Goal: Task Accomplishment & Management: Manage account settings

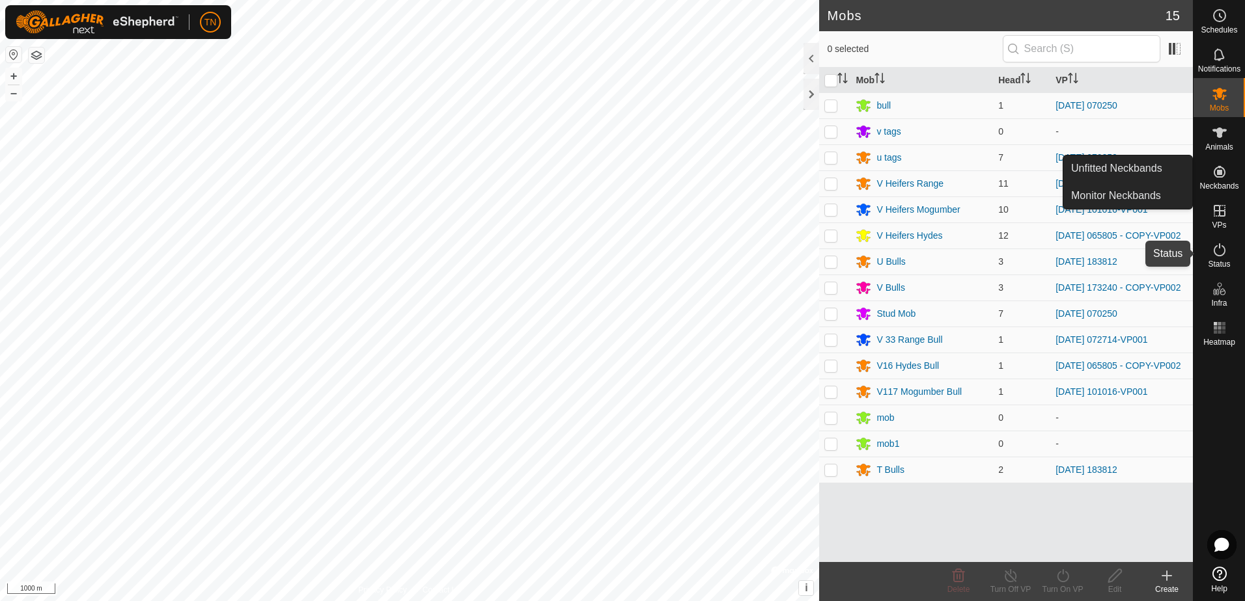
click at [1222, 256] on icon at bounding box center [1219, 250] width 16 height 16
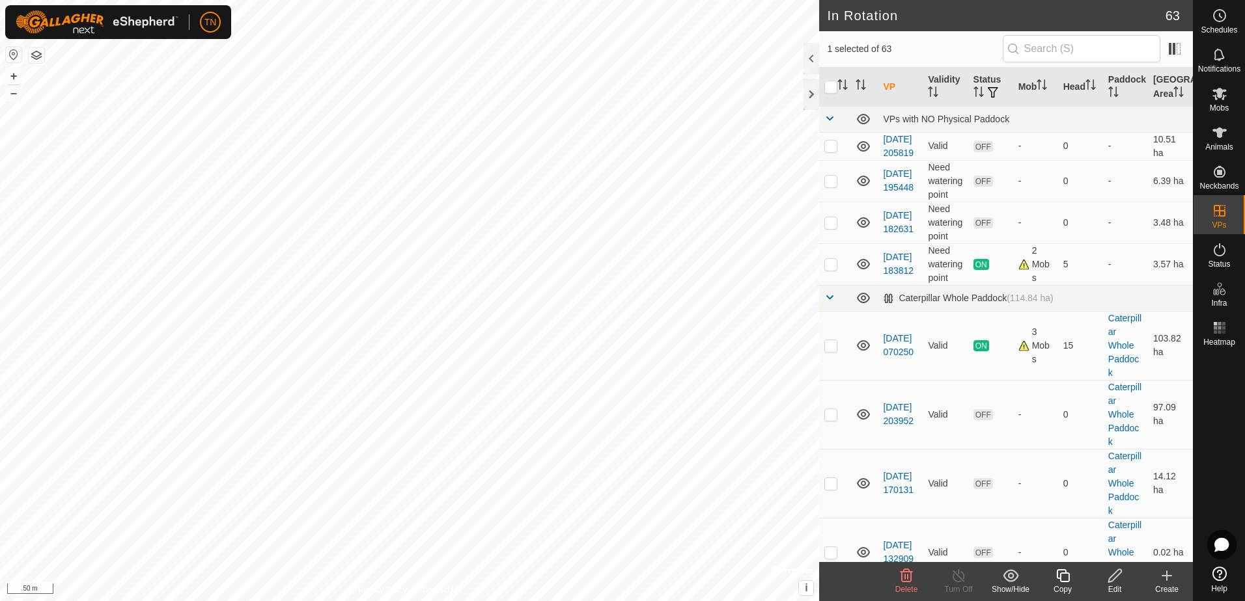
click at [1115, 580] on icon at bounding box center [1115, 576] width 16 height 16
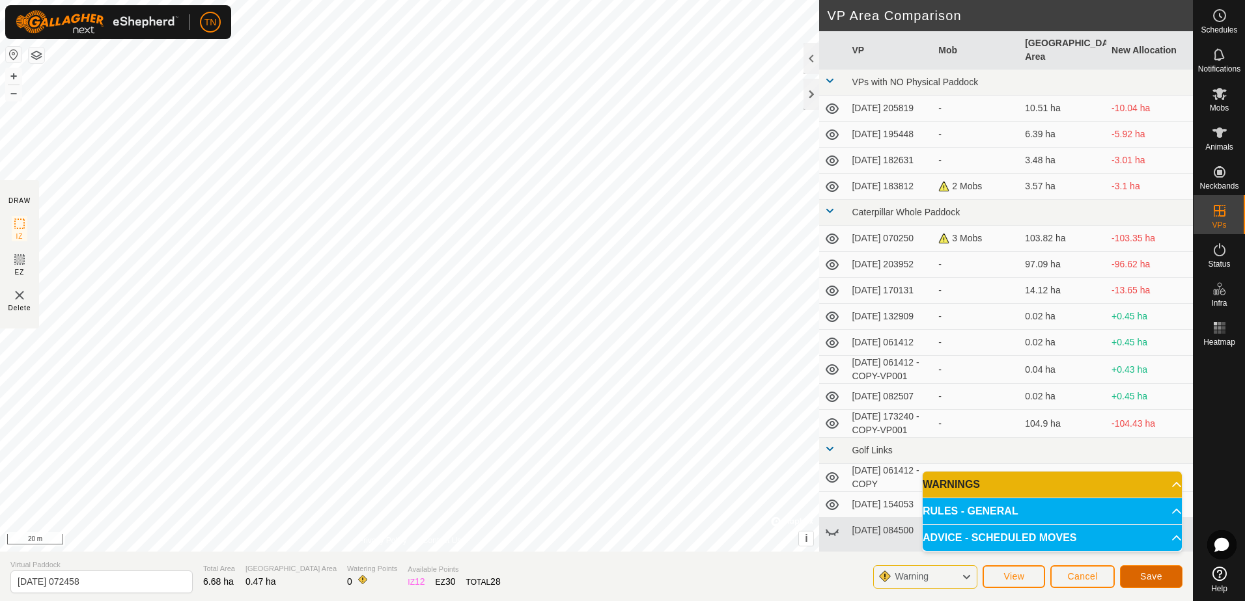
click at [1144, 575] on span "Save" at bounding box center [1151, 577] width 22 height 10
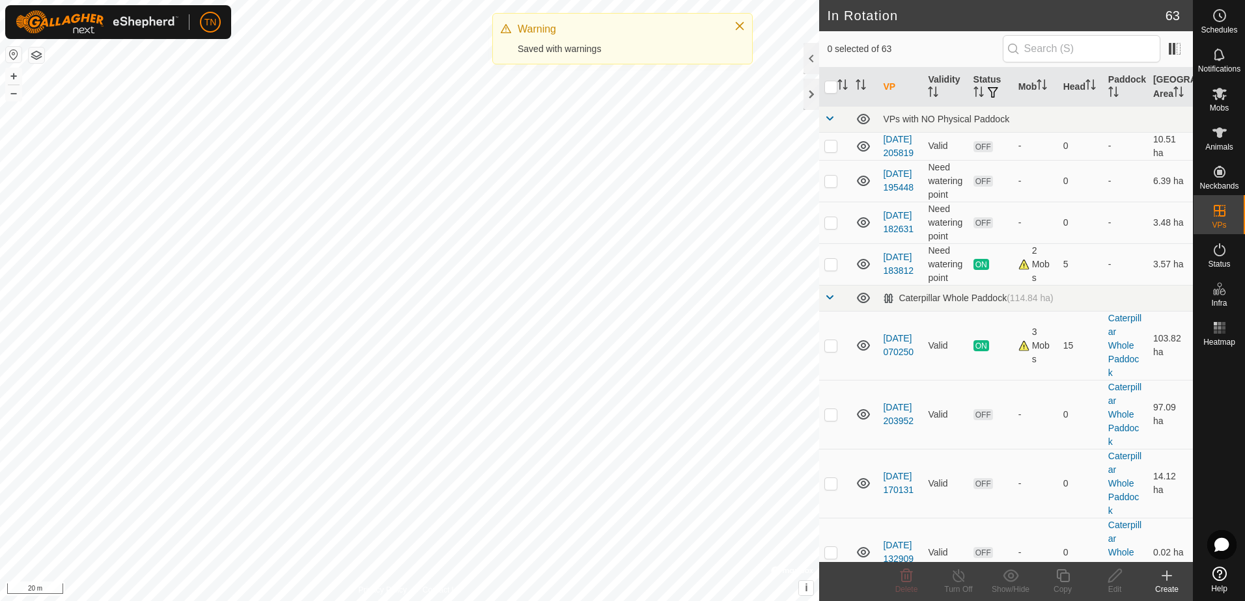
checkbox input "true"
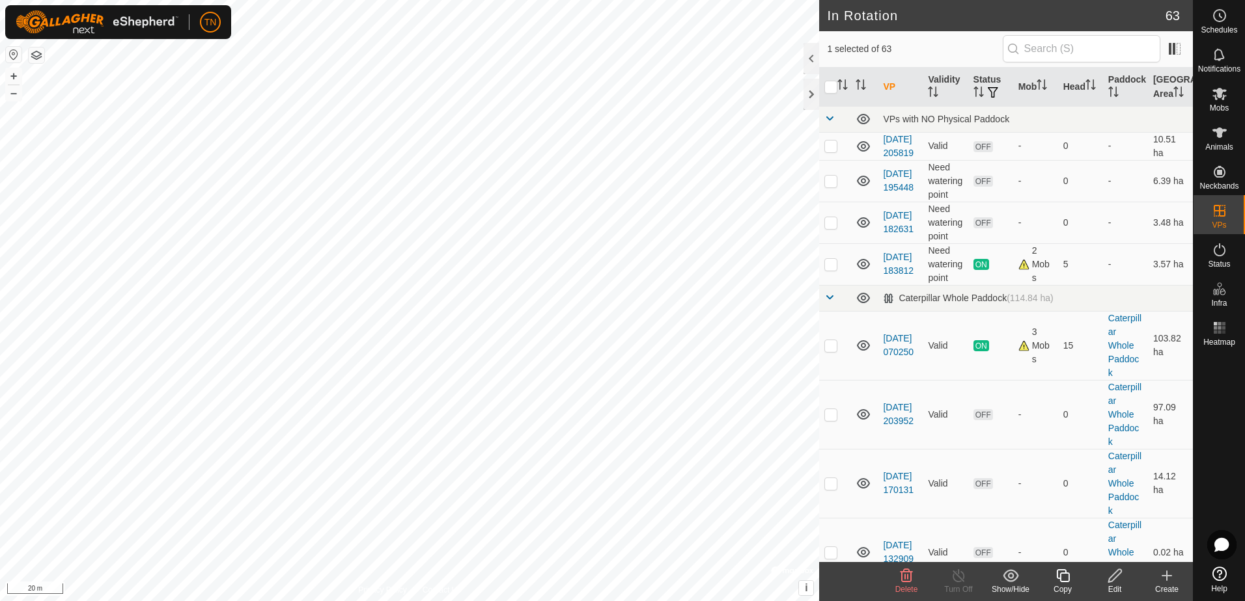
click at [1116, 588] on div "Edit" at bounding box center [1114, 590] width 52 height 12
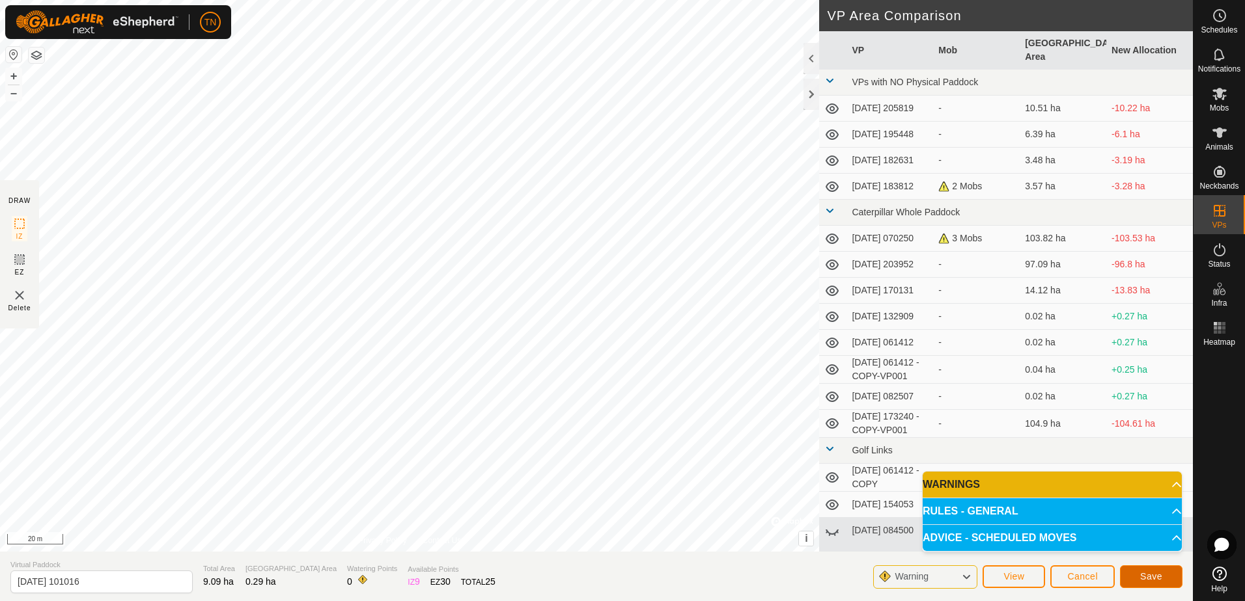
click at [1141, 574] on span "Save" at bounding box center [1151, 577] width 22 height 10
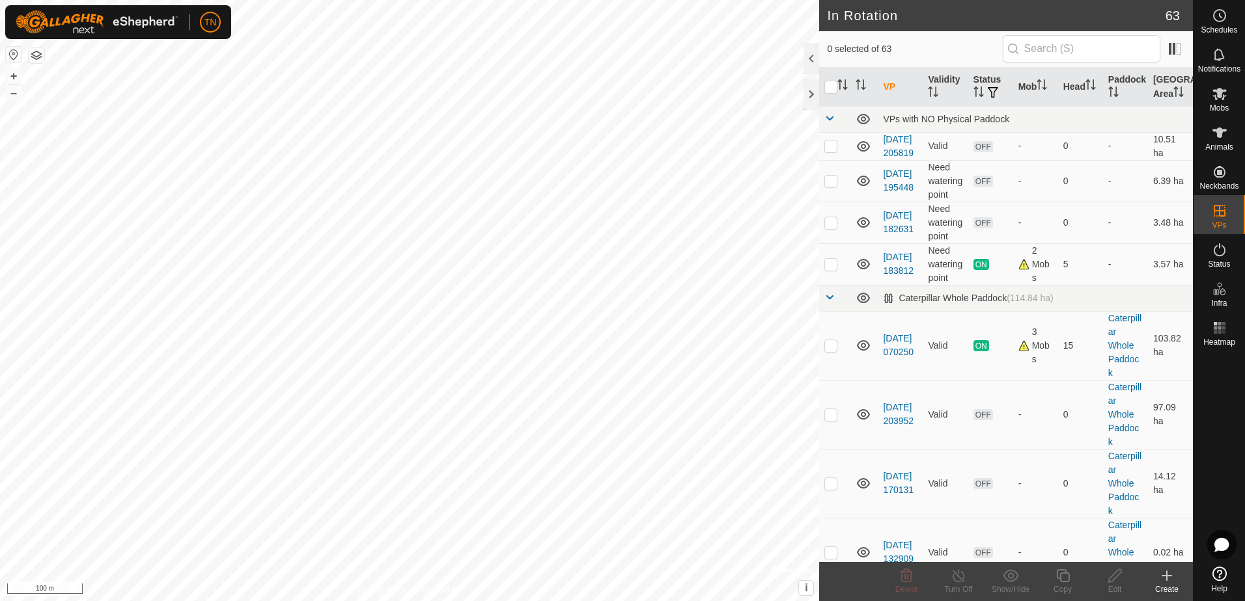
checkbox input "true"
click at [1110, 577] on icon at bounding box center [1114, 576] width 13 height 13
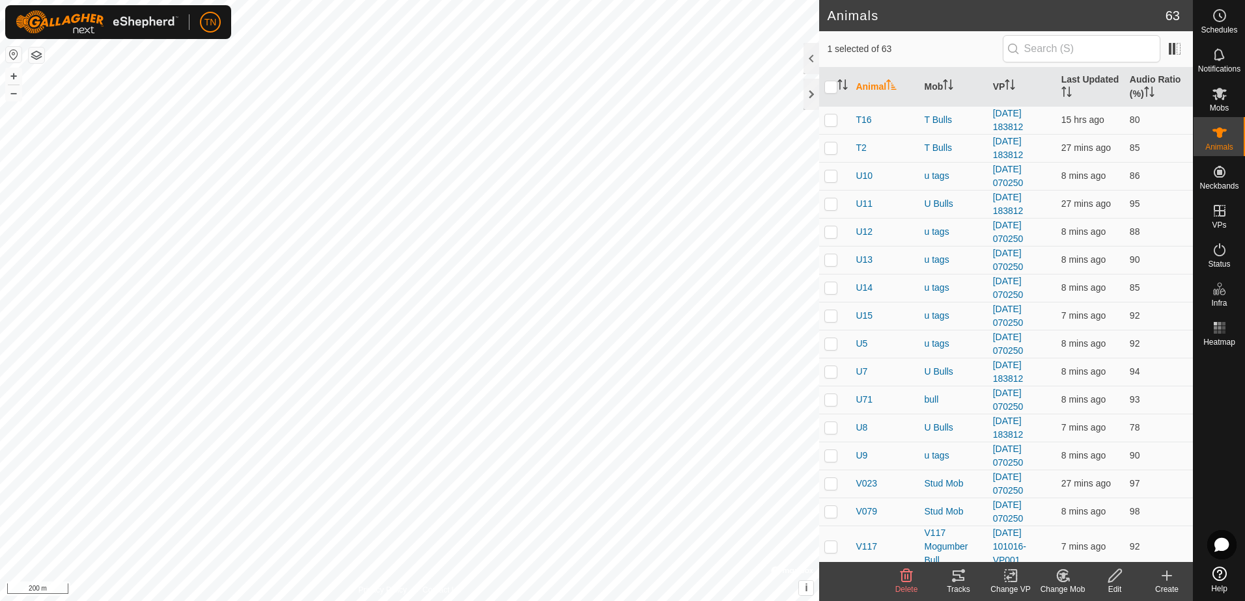
click at [957, 575] on icon at bounding box center [958, 576] width 12 height 10
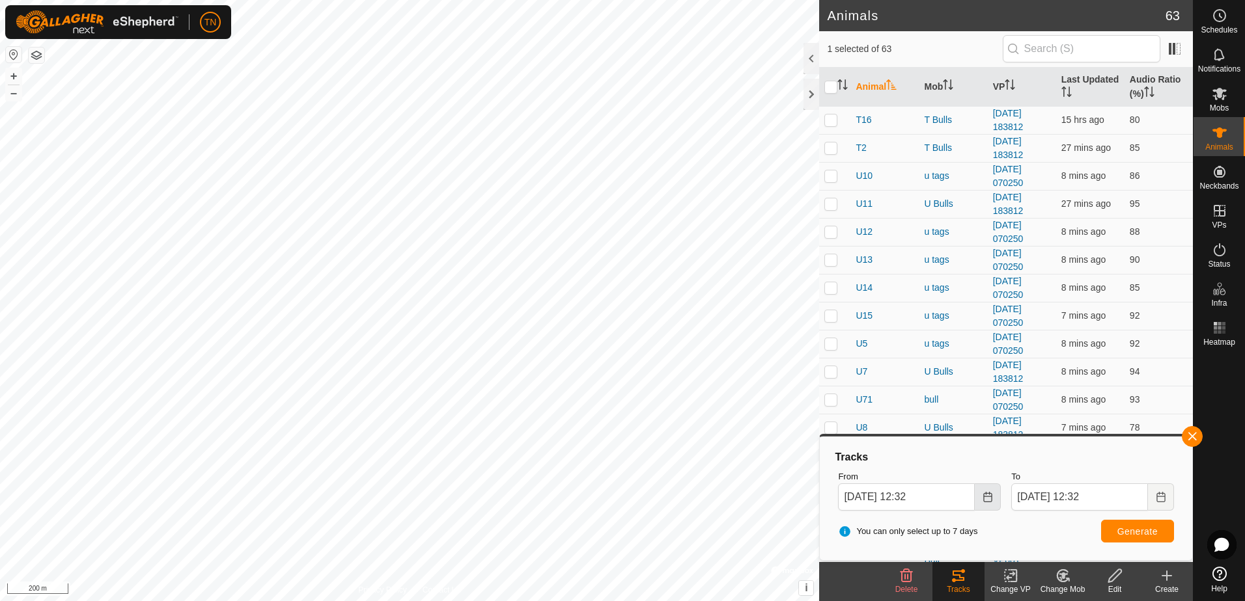
click at [987, 504] on button "Choose Date" at bounding box center [987, 497] width 26 height 27
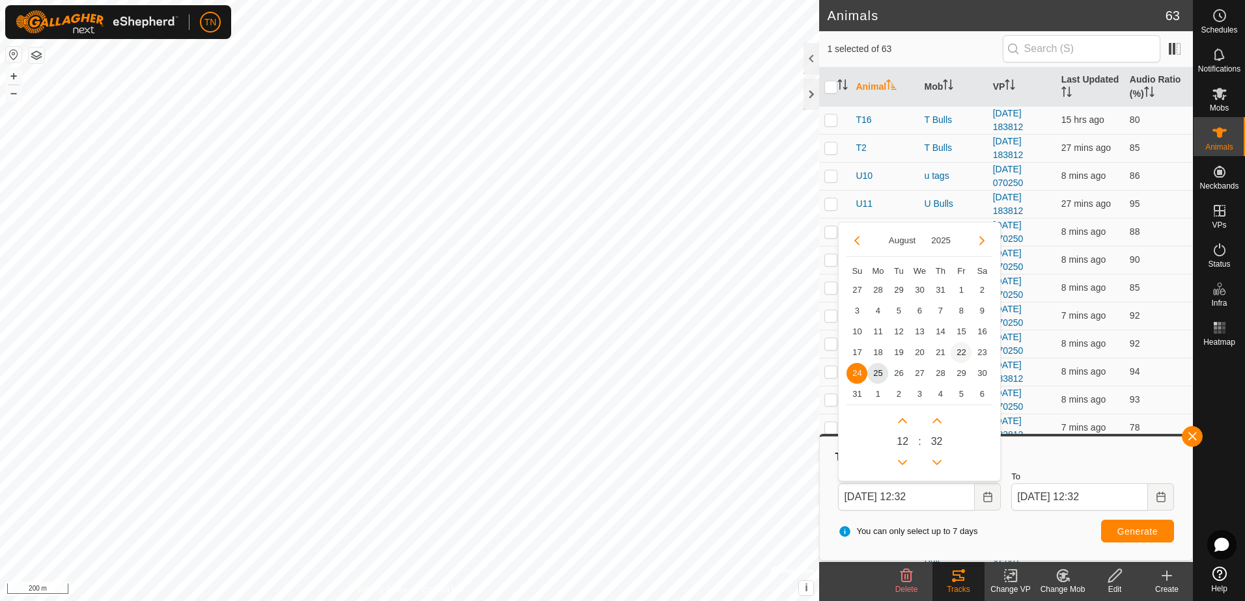
click at [958, 351] on span "22" at bounding box center [960, 352] width 21 height 21
type input "[DATE] 12:32"
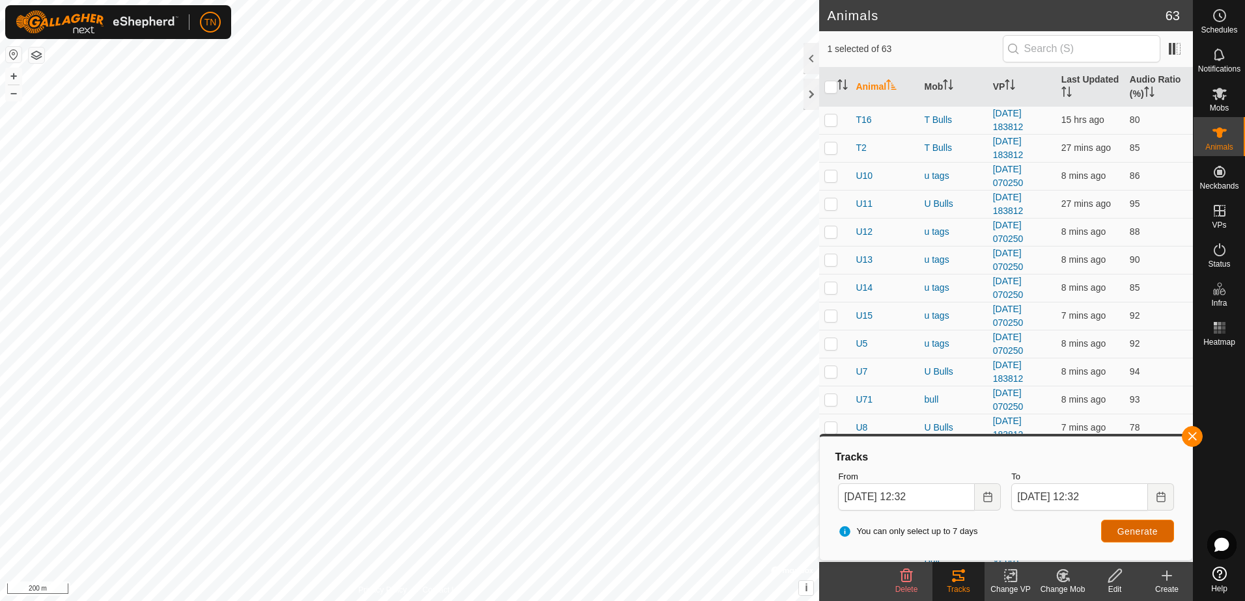
click at [1152, 531] on span "Generate" at bounding box center [1137, 532] width 40 height 10
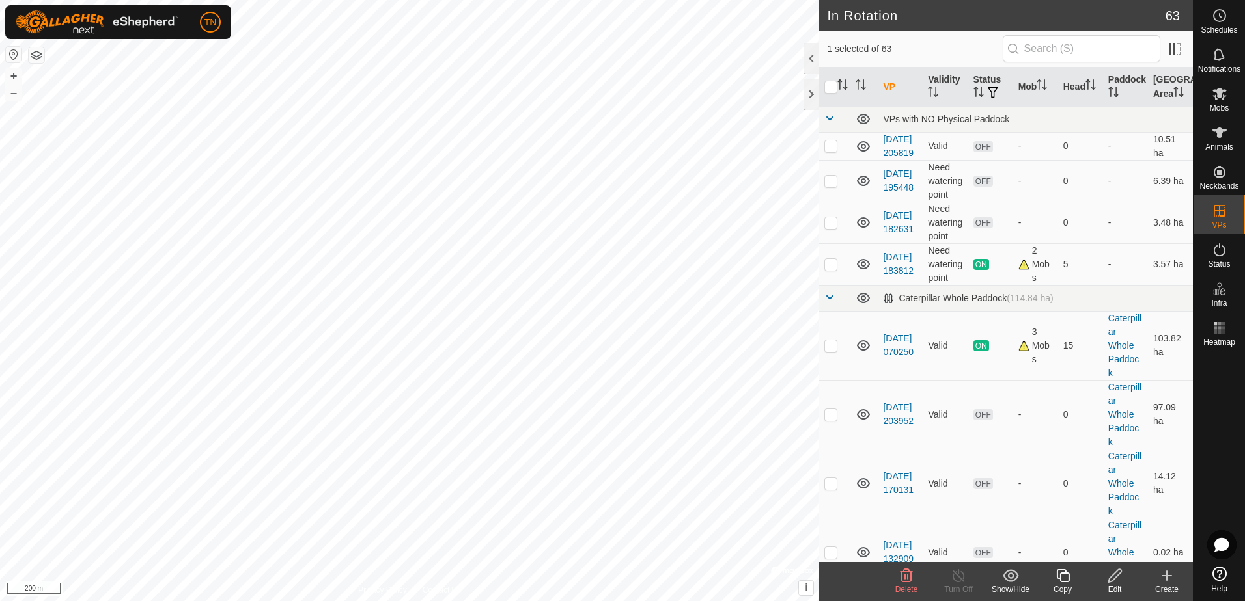
click at [1109, 582] on icon at bounding box center [1114, 576] width 13 height 13
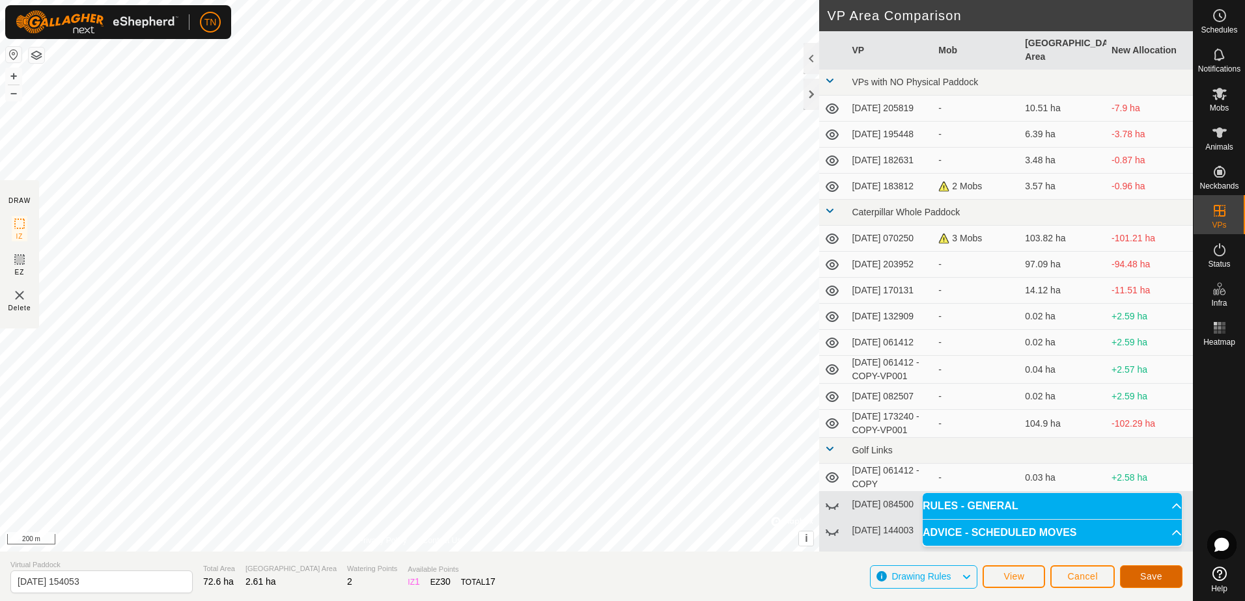
click at [1161, 578] on button "Save" at bounding box center [1151, 577] width 62 height 23
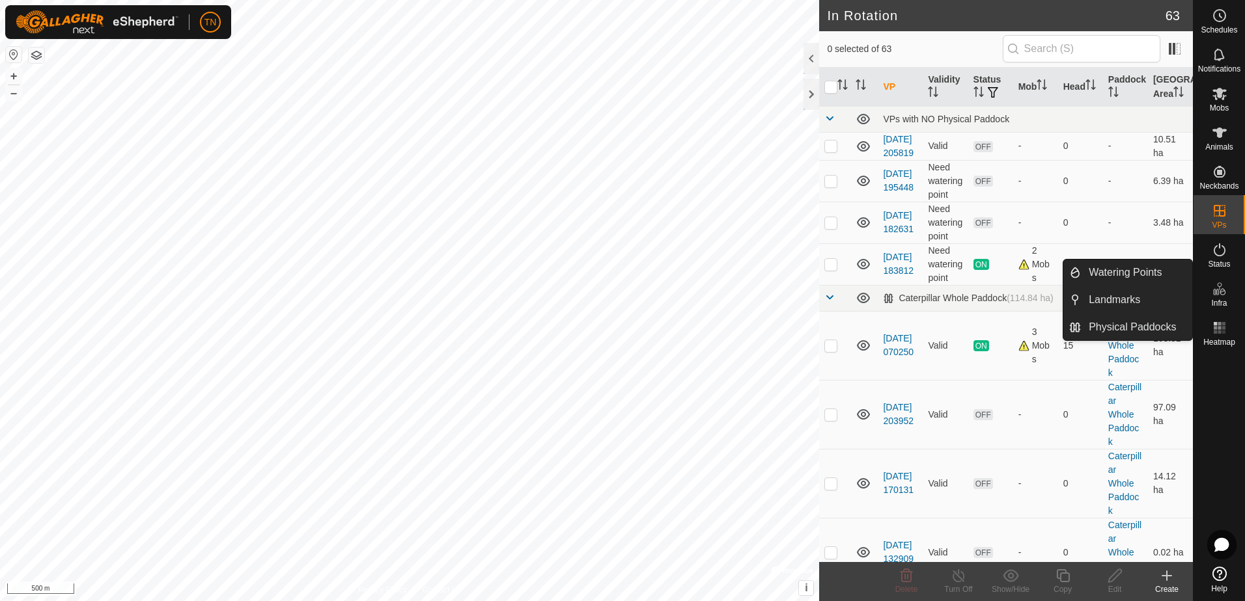
click at [1219, 290] on icon at bounding box center [1219, 289] width 16 height 16
click at [1109, 328] on link "Physical Paddocks" at bounding box center [1136, 327] width 111 height 26
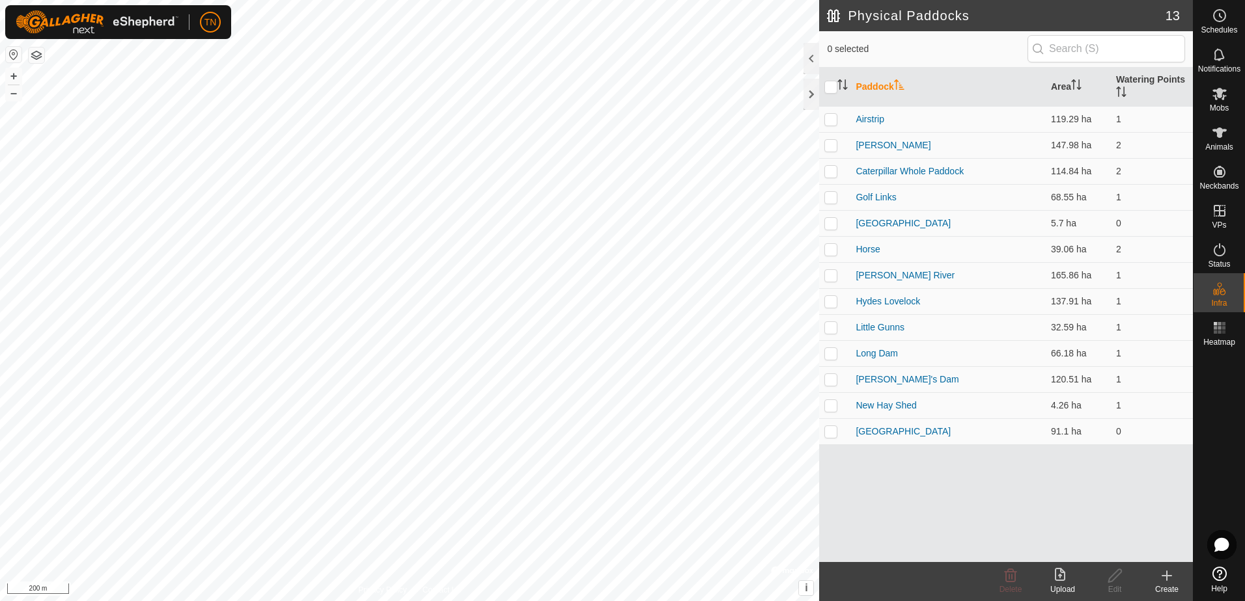
click at [1168, 579] on icon at bounding box center [1167, 576] width 16 height 16
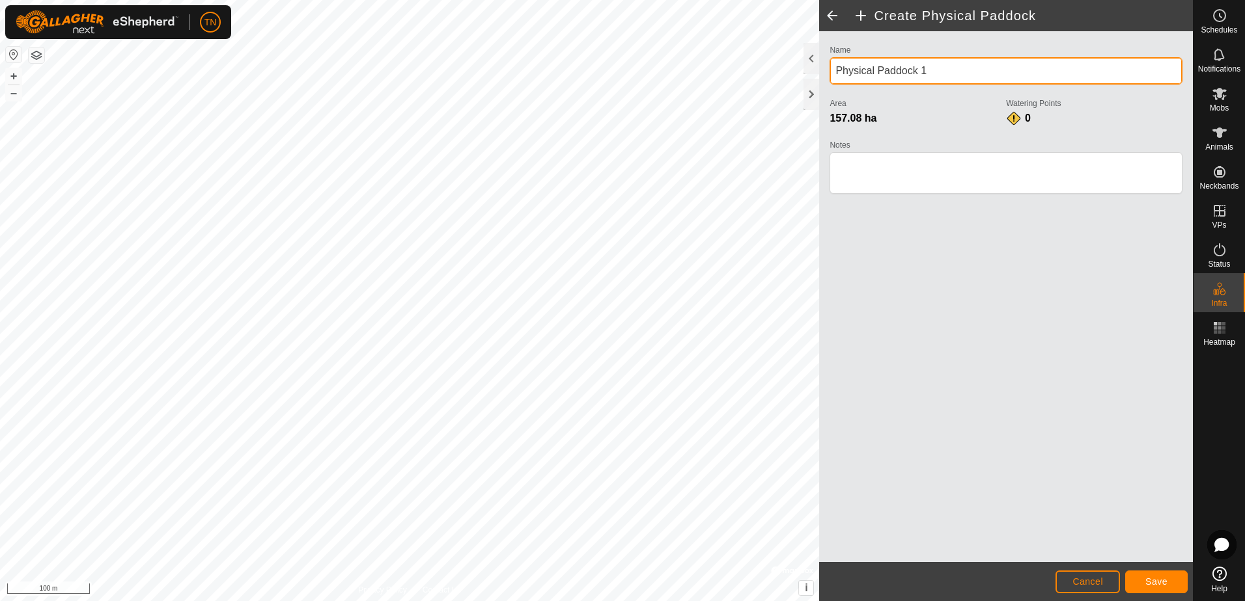
click at [950, 64] on input "Physical Paddock 1" at bounding box center [1005, 70] width 353 height 27
type input "P"
type input "Hydes cocking"
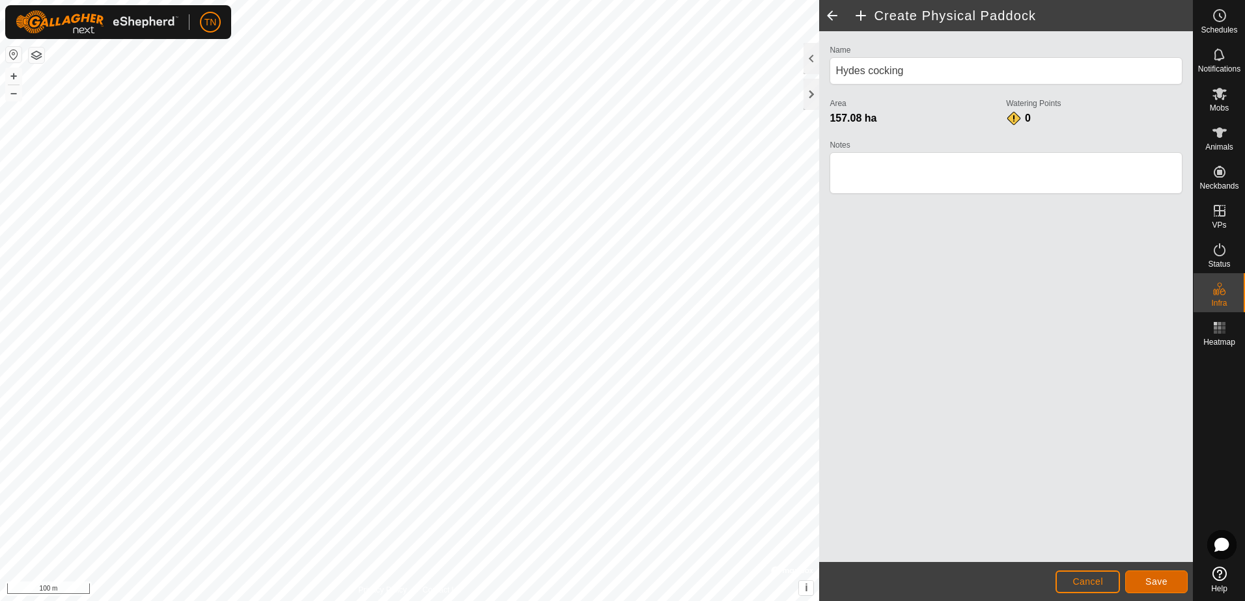
click at [1161, 583] on span "Save" at bounding box center [1156, 582] width 22 height 10
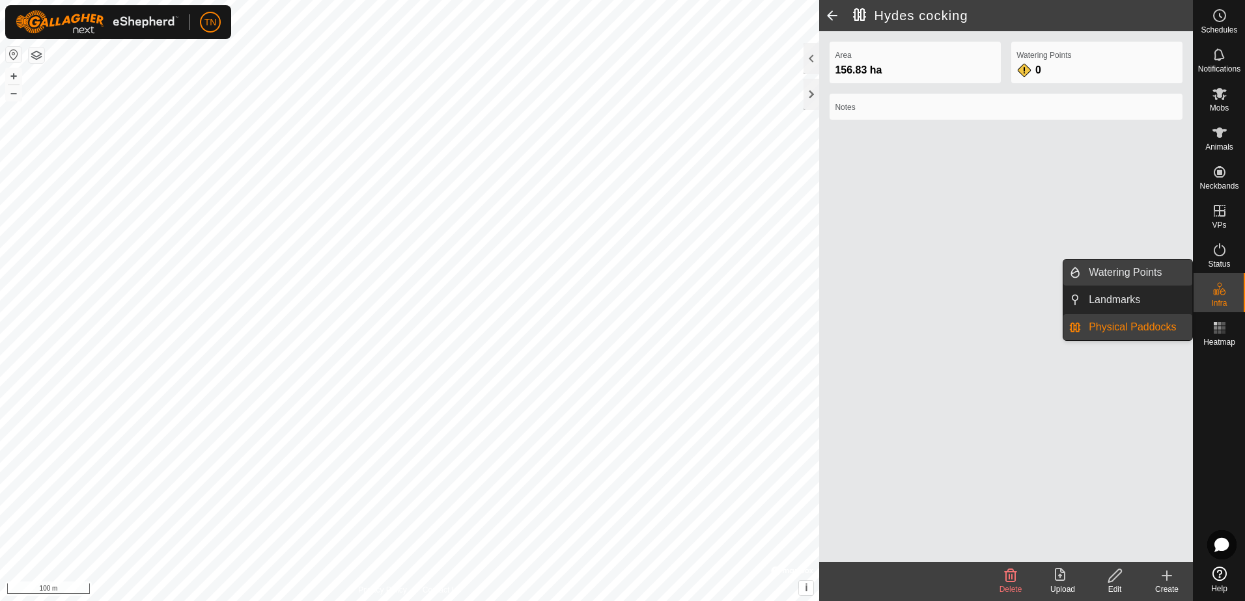
click at [1129, 269] on link "Watering Points" at bounding box center [1136, 273] width 111 height 26
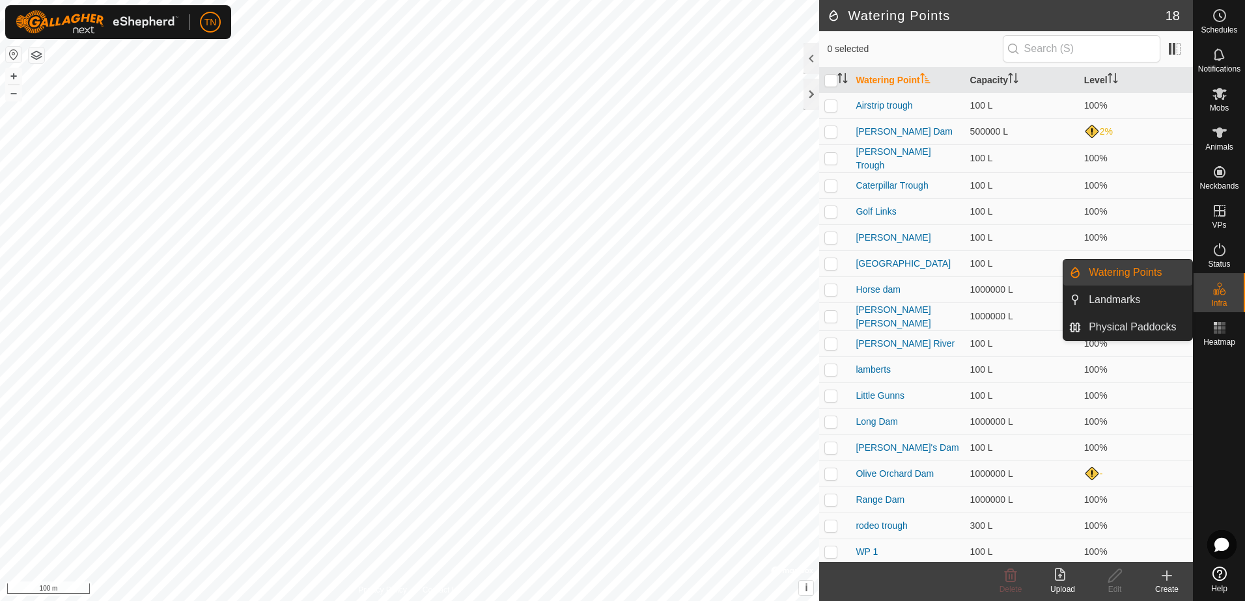
click at [1148, 269] on link "Watering Points" at bounding box center [1136, 273] width 111 height 26
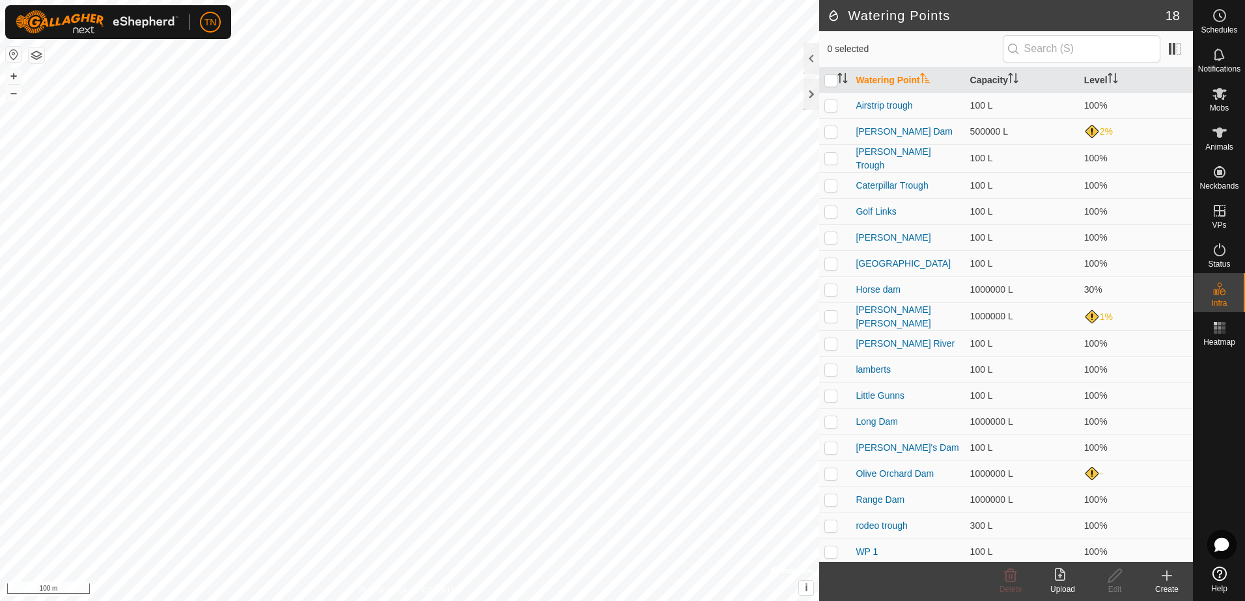
click at [1165, 576] on icon at bounding box center [1166, 576] width 9 height 0
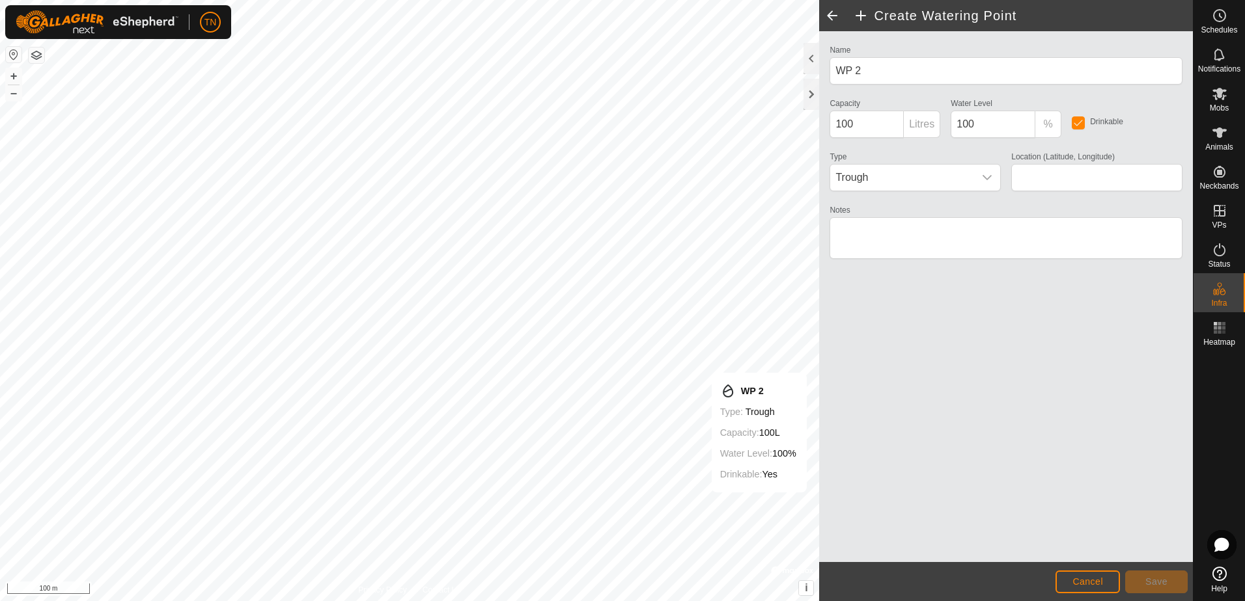
type input "-31.007406, 116.164951"
click at [1160, 585] on span "Save" at bounding box center [1156, 582] width 22 height 10
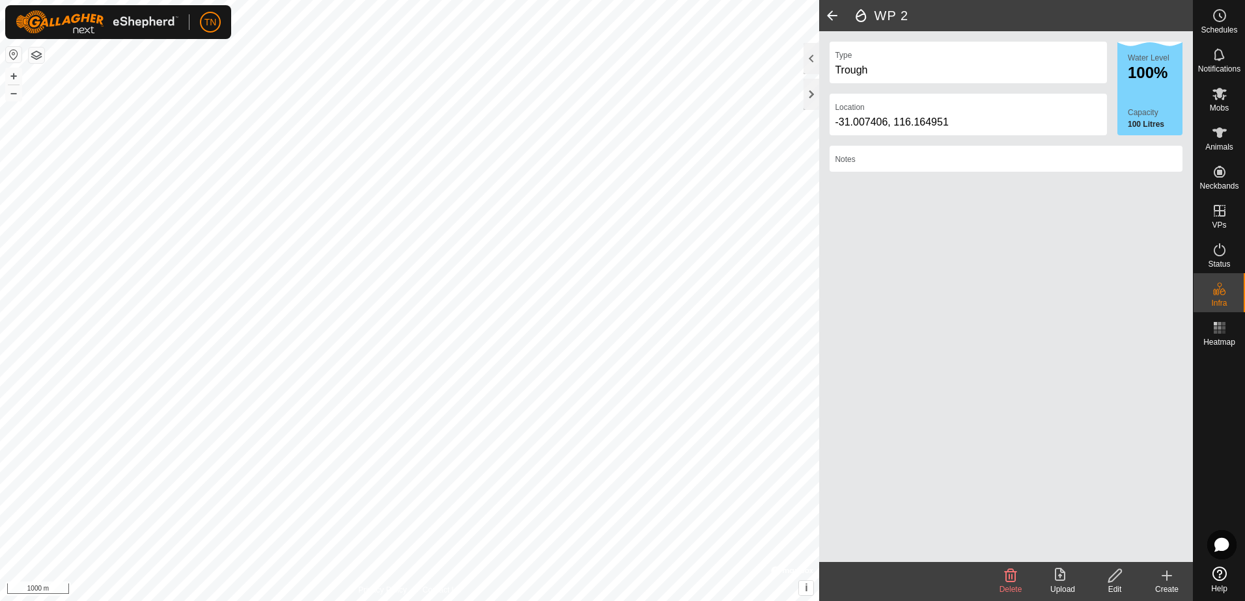
click at [823, 122] on div "Privacy Policy Contact Us Little Gunns Type: trough Capacity: 100L Water Level:…" at bounding box center [596, 300] width 1192 height 601
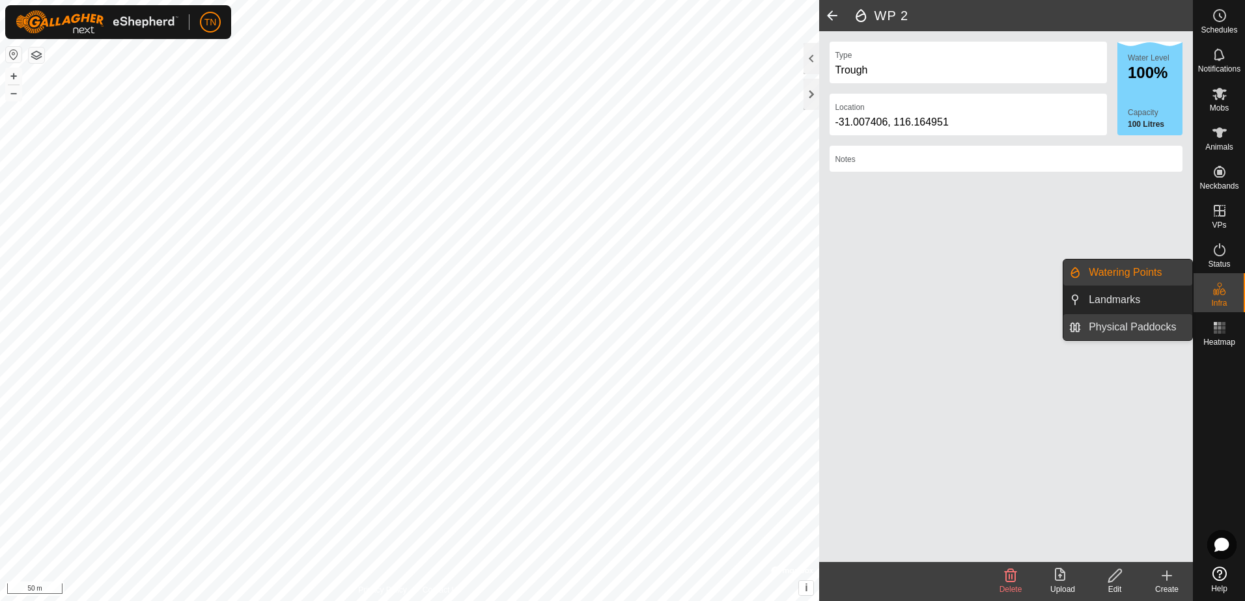
click at [1115, 327] on link "Physical Paddocks" at bounding box center [1136, 327] width 111 height 26
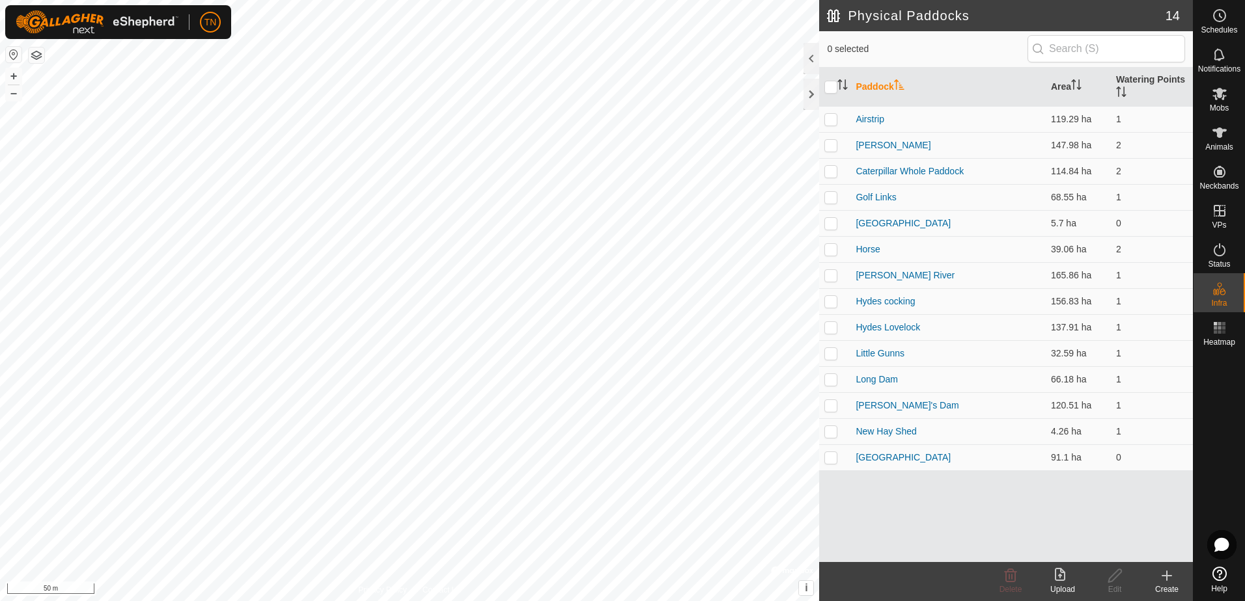
click at [1168, 581] on icon at bounding box center [1167, 576] width 16 height 16
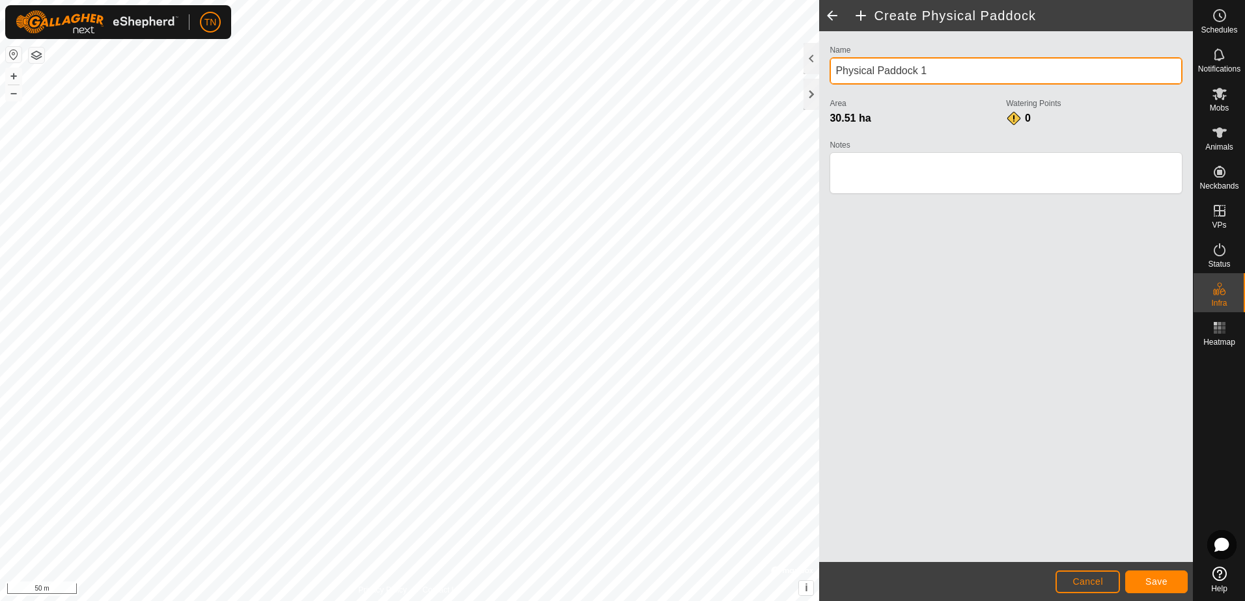
click at [937, 76] on input "Physical Paddock 1" at bounding box center [1005, 70] width 353 height 27
type input "P"
type input "[GEOGRAPHIC_DATA]"
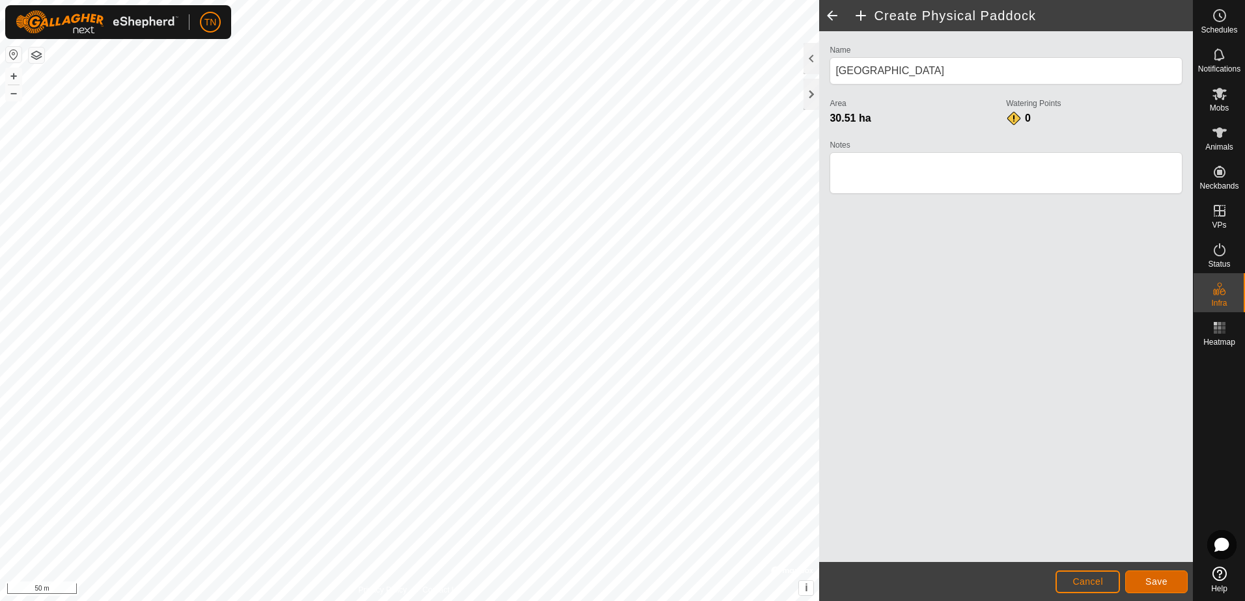
click at [1162, 586] on span "Save" at bounding box center [1156, 582] width 22 height 10
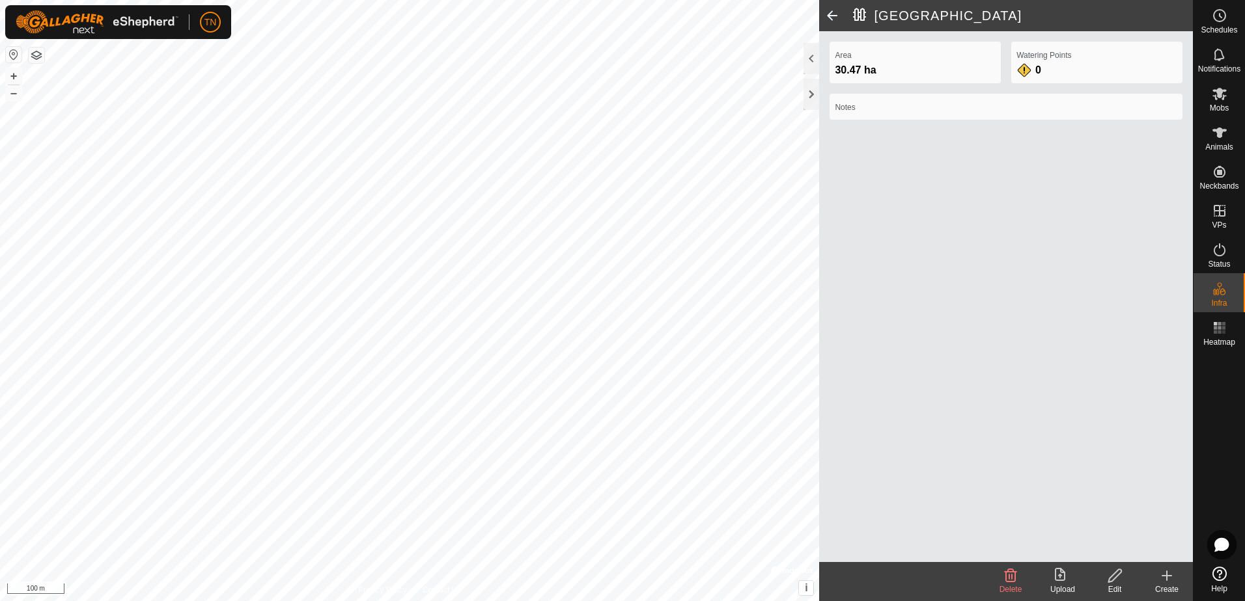
click at [1163, 589] on div "Create" at bounding box center [1166, 590] width 52 height 12
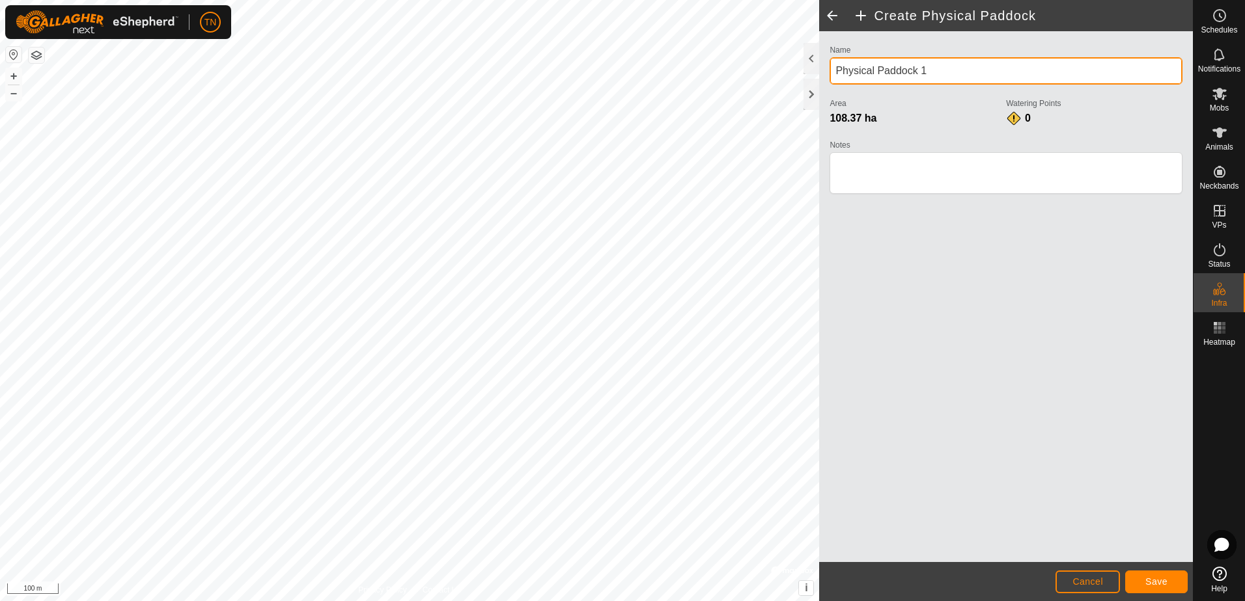
click at [939, 67] on input "Physical Paddock 1" at bounding box center [1005, 70] width 353 height 27
type input "P"
type input "Rough Hill"
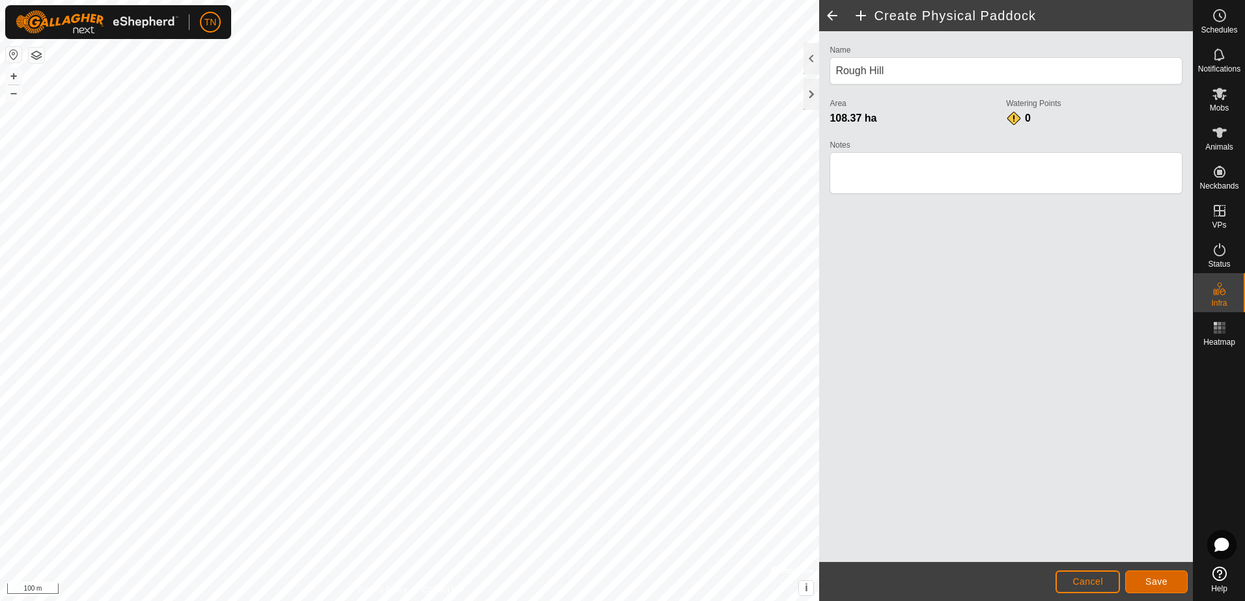
click at [1168, 585] on button "Save" at bounding box center [1156, 582] width 62 height 23
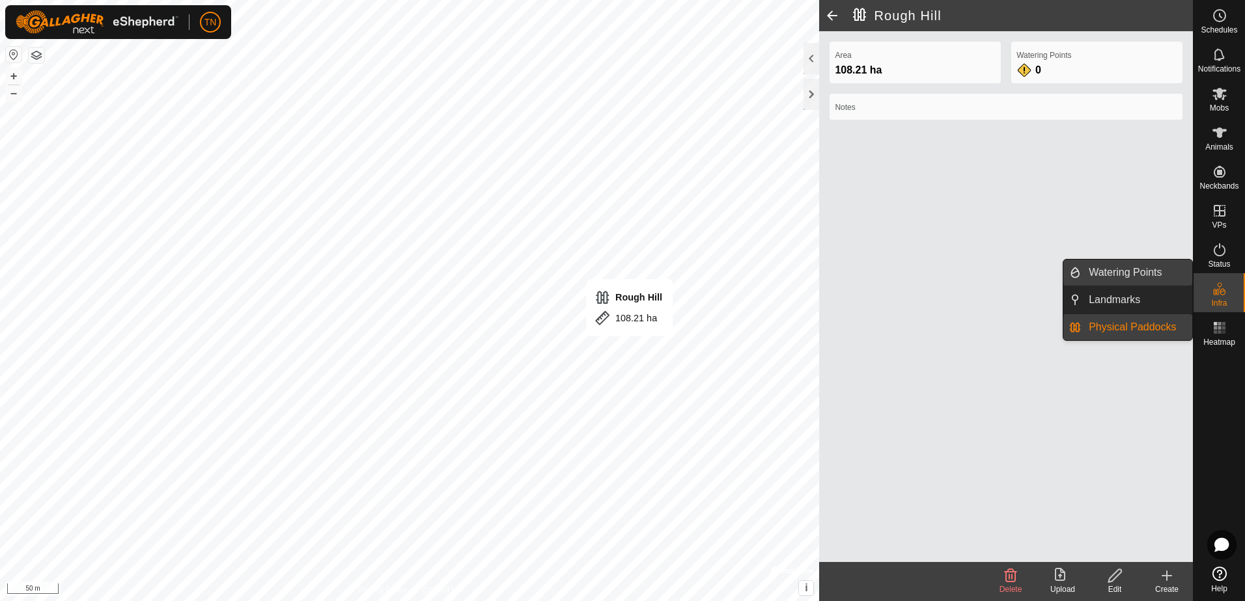
click at [1143, 267] on link "Watering Points" at bounding box center [1136, 273] width 111 height 26
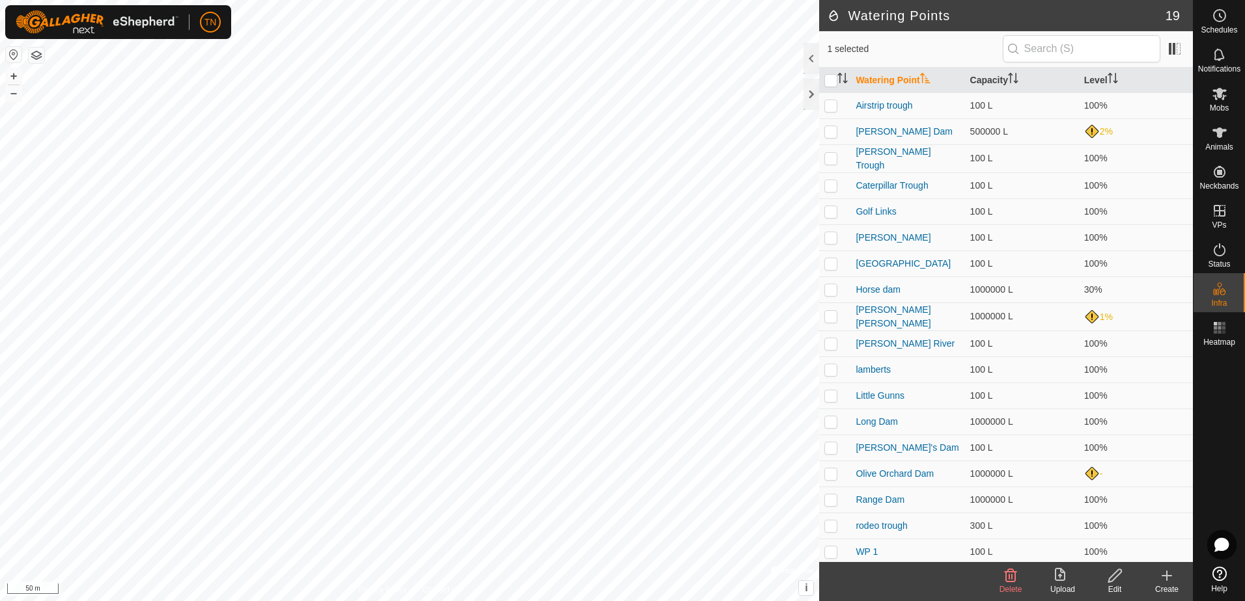
click at [1164, 584] on div "Create" at bounding box center [1166, 590] width 52 height 12
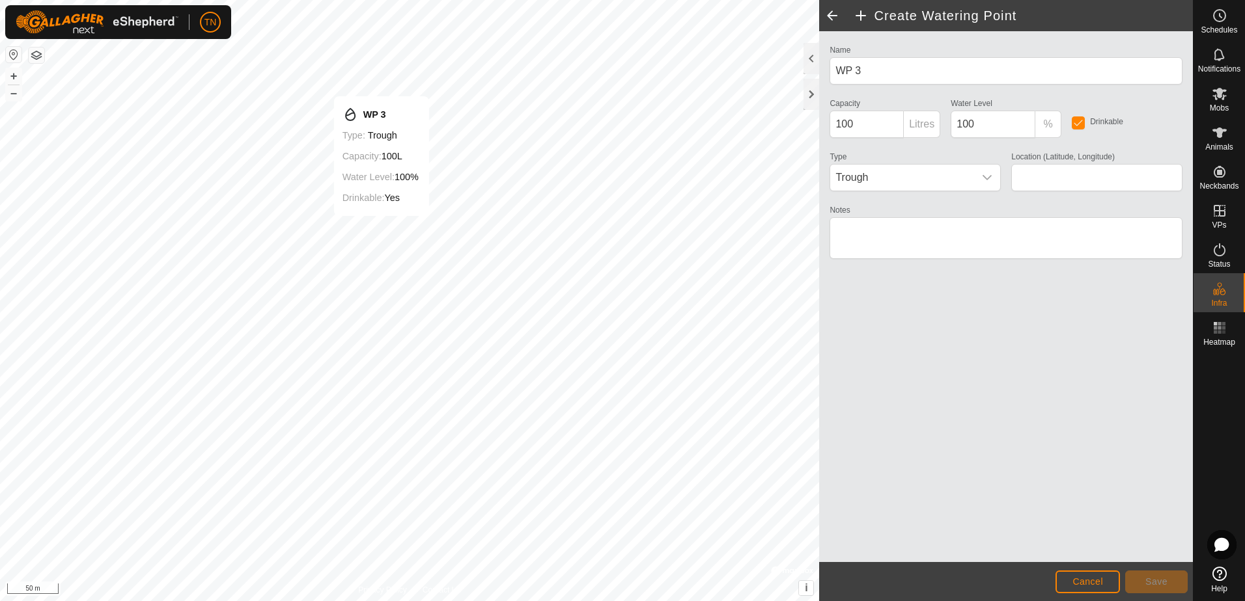
type input "-31.022126, 116.058903"
click at [860, 122] on input "100" at bounding box center [866, 124] width 74 height 27
type input "1"
type input "300"
click at [1158, 587] on span "Save" at bounding box center [1156, 582] width 22 height 10
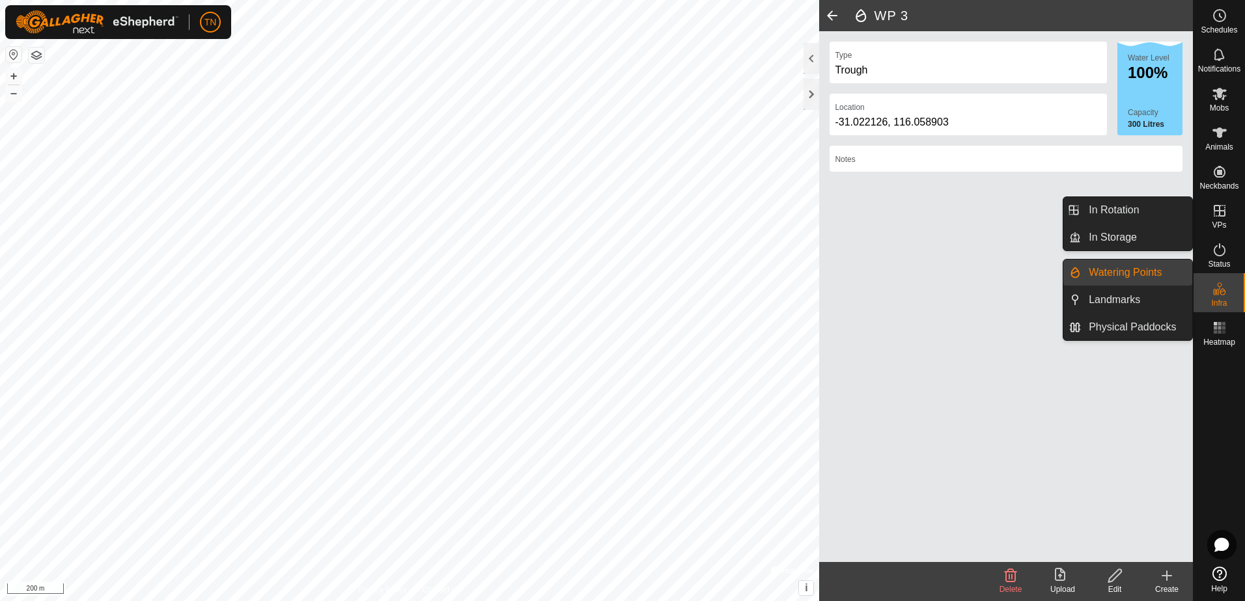
click at [1136, 276] on link "Watering Points" at bounding box center [1136, 273] width 111 height 26
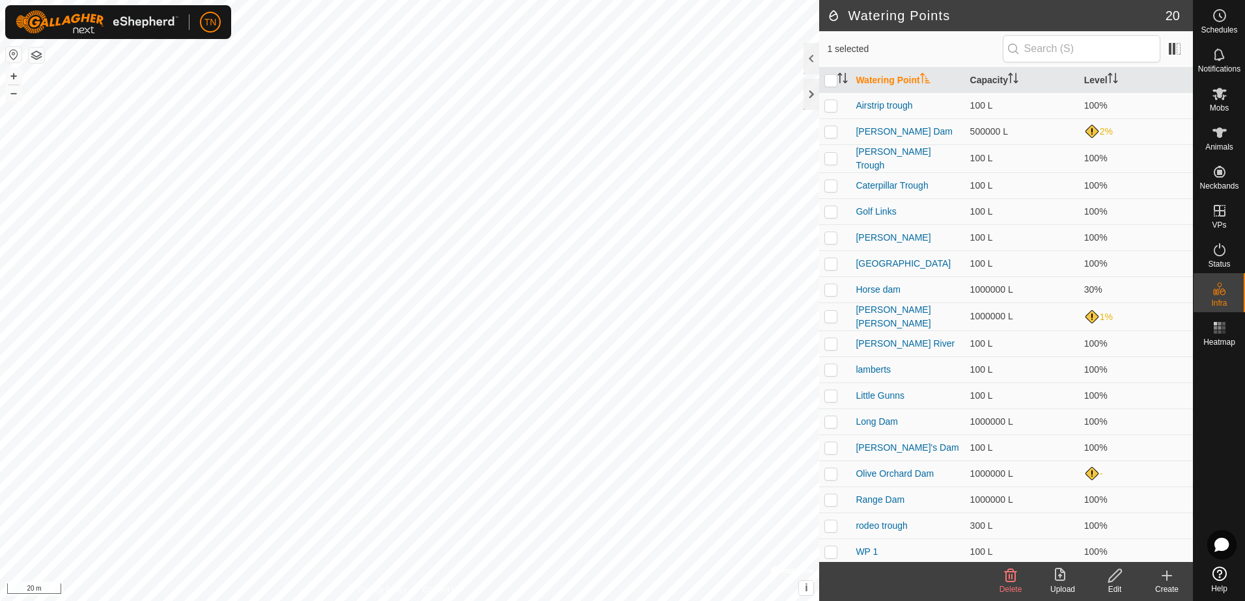
click at [1167, 581] on icon at bounding box center [1167, 576] width 16 height 16
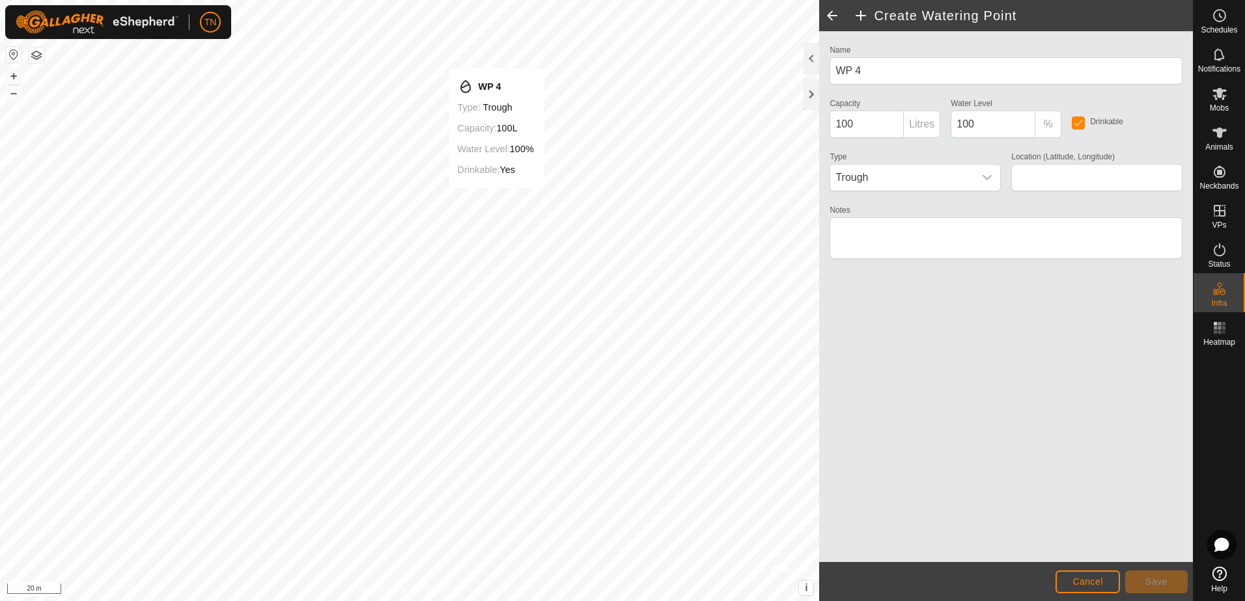
type input "-31.016294, 116.044720"
click at [978, 172] on div "dropdown trigger" at bounding box center [987, 178] width 26 height 26
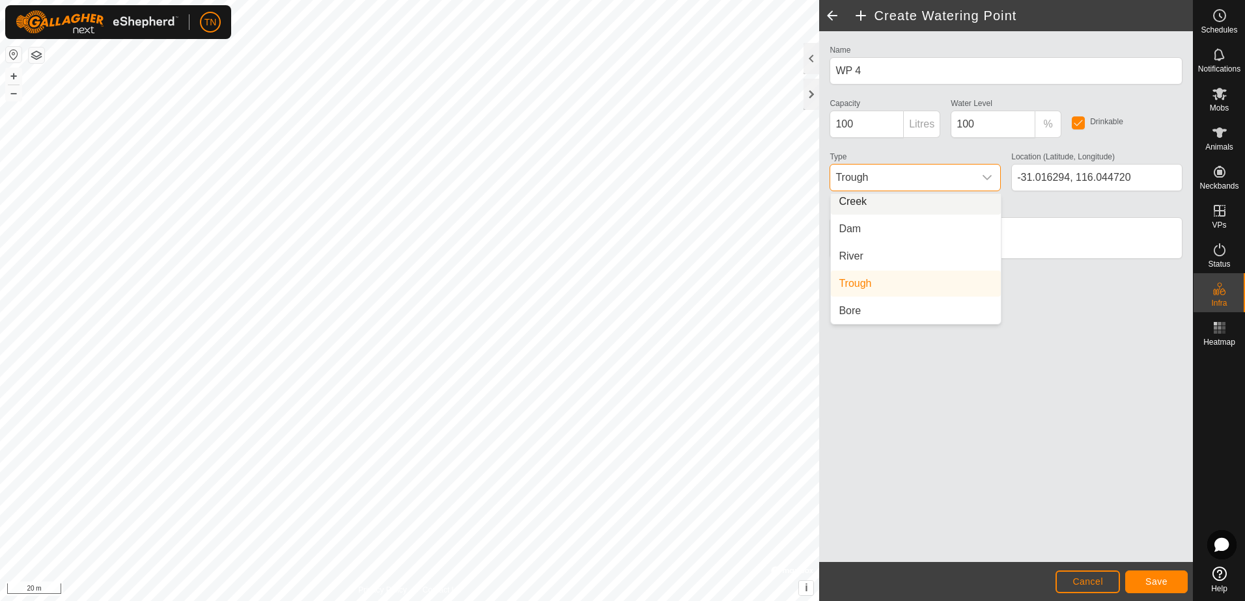
scroll to position [27, 0]
click at [857, 239] on li "Dam" at bounding box center [916, 234] width 170 height 26
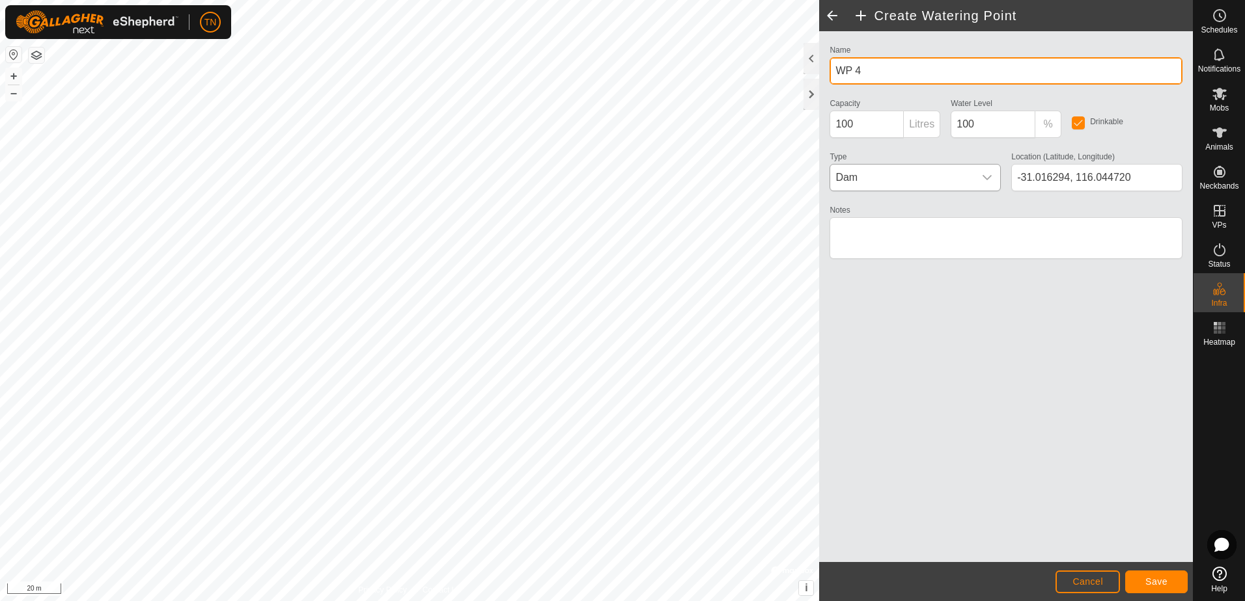
click at [870, 67] on input "WP 4" at bounding box center [1005, 70] width 353 height 27
type input "W"
type input "s"
type input "Front Paddock Soak"
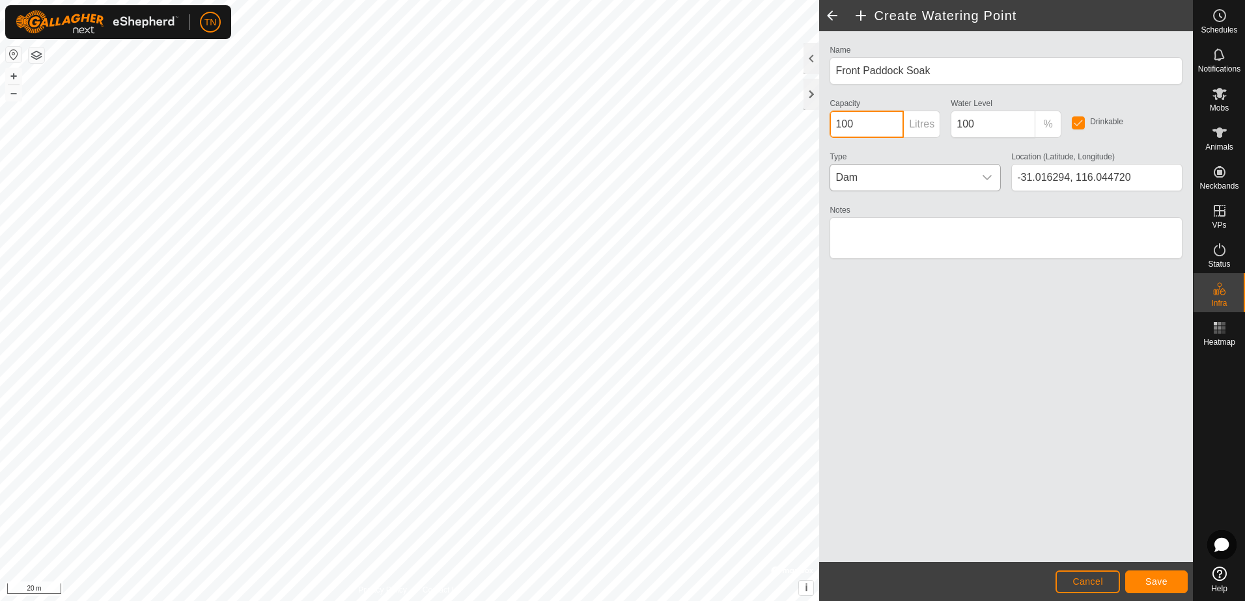
click at [878, 124] on input "100" at bounding box center [866, 124] width 74 height 27
type input "10000"
click at [1023, 333] on div "Name Front Paddock Soak Capacity 10000 Litres Water Level 100 % Drinkable Type …" at bounding box center [1006, 296] width 374 height 531
click at [1160, 581] on span "Save" at bounding box center [1156, 582] width 22 height 10
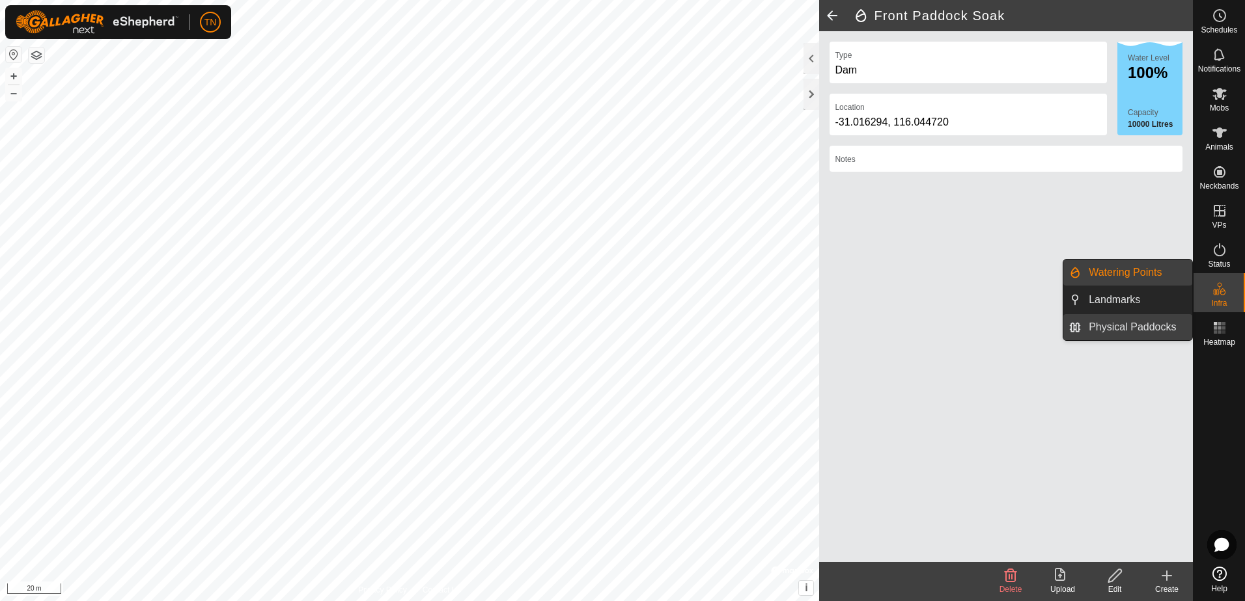
click at [1166, 323] on link "Physical Paddocks" at bounding box center [1136, 327] width 111 height 26
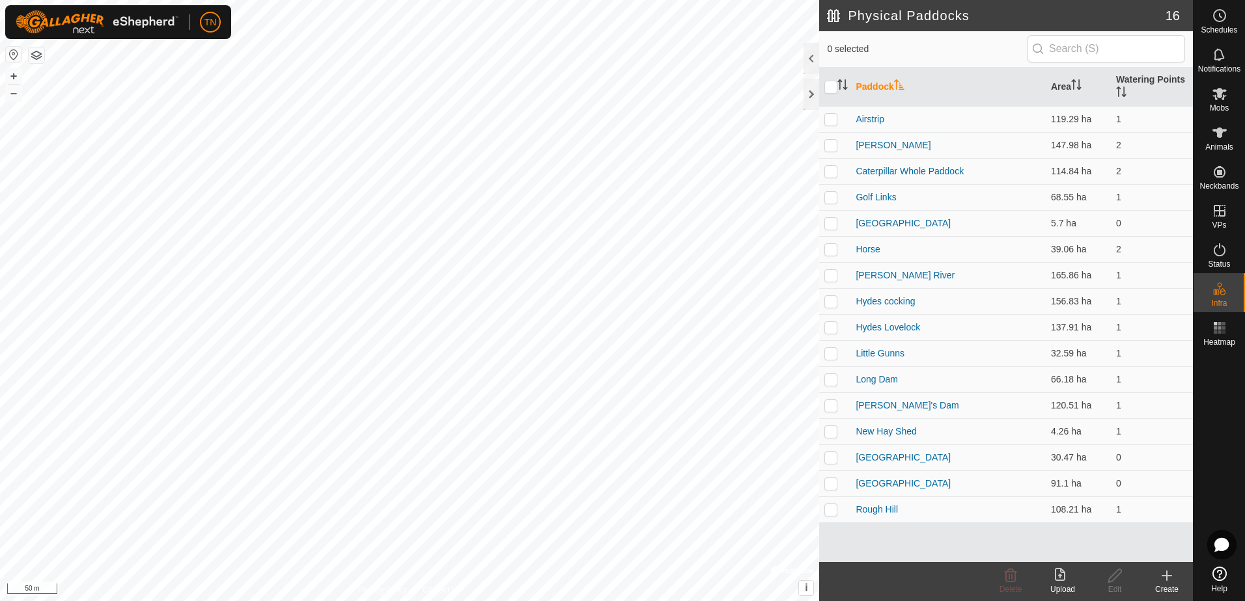
click at [1168, 573] on icon at bounding box center [1167, 576] width 16 height 16
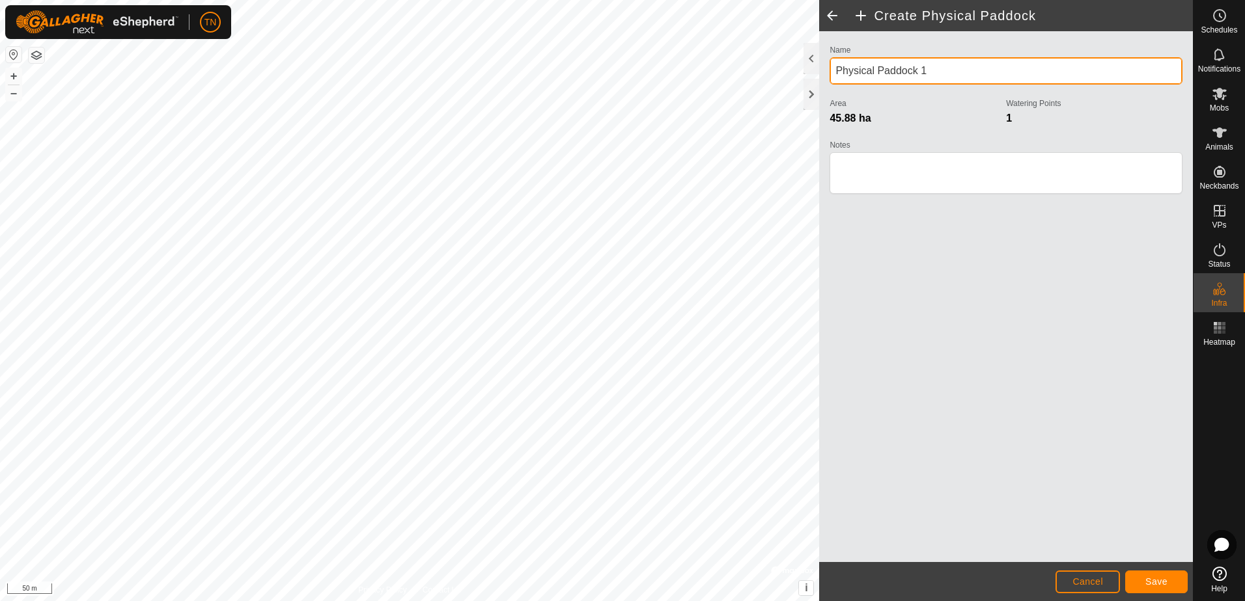
click at [974, 72] on input "Physical Paddock 1" at bounding box center [1005, 70] width 353 height 27
type input "P"
type input "Front Paddock Mogumber"
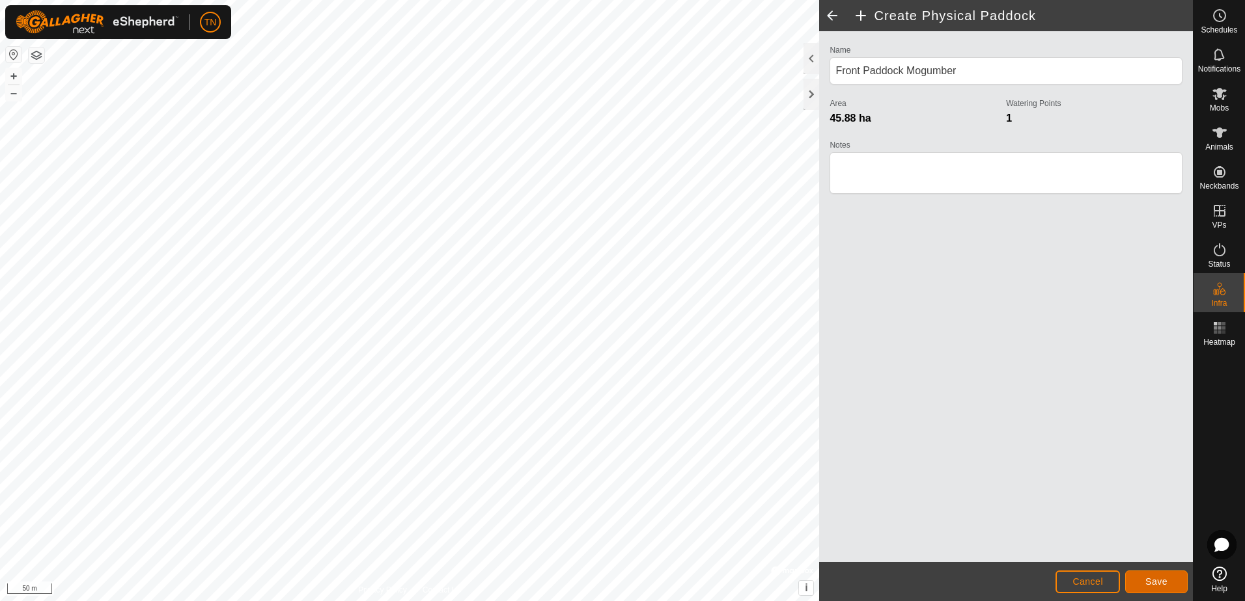
click at [1158, 583] on span "Save" at bounding box center [1156, 582] width 22 height 10
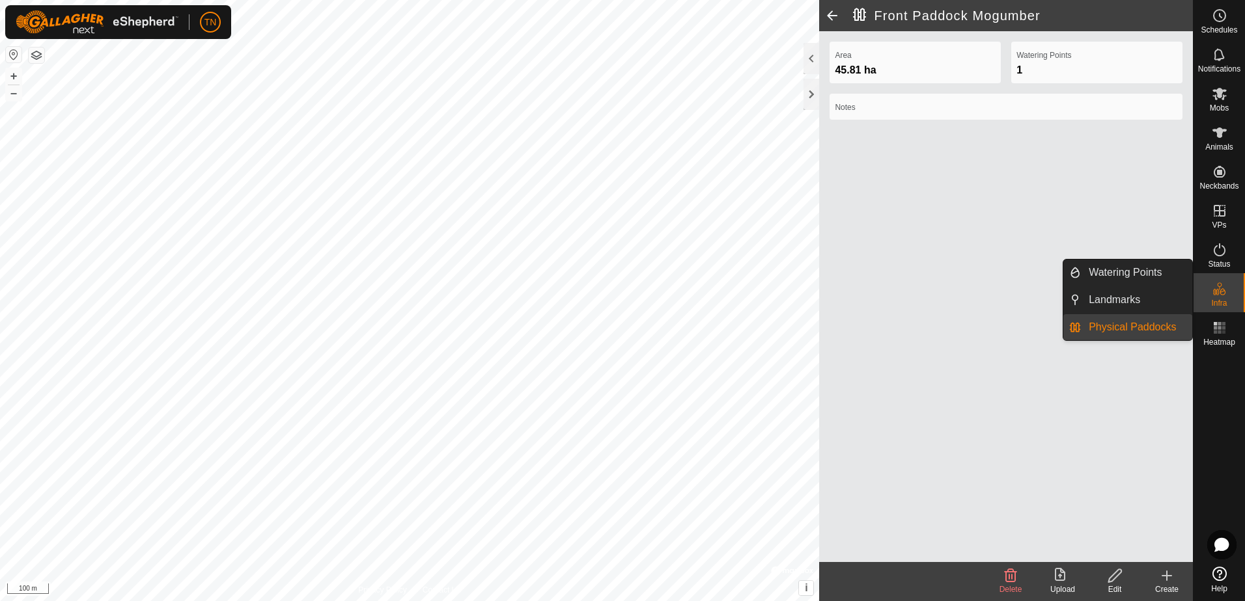
click at [1150, 325] on link "Physical Paddocks" at bounding box center [1136, 327] width 111 height 26
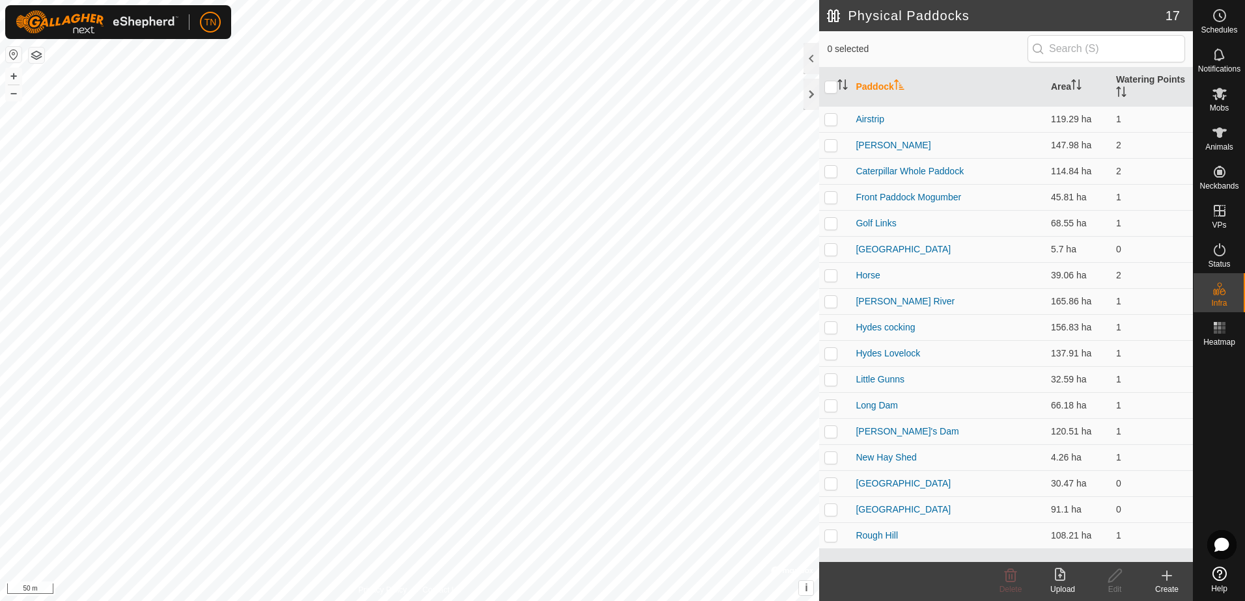
click at [1161, 583] on icon at bounding box center [1167, 576] width 16 height 16
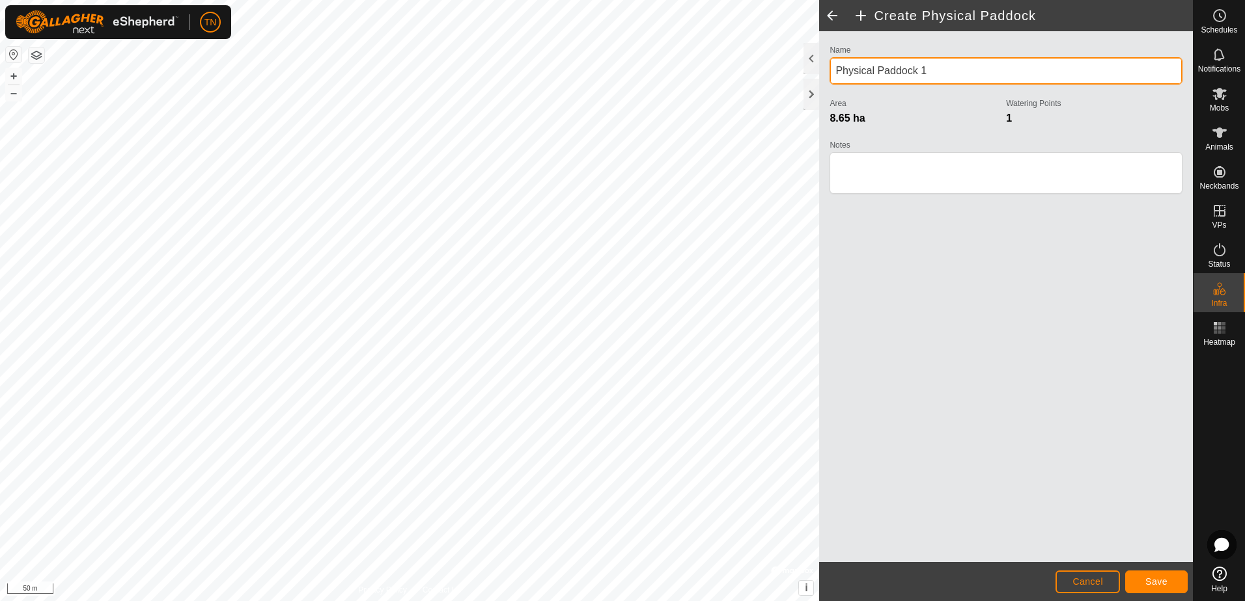
drag, startPoint x: 946, startPoint y: 79, endPoint x: 946, endPoint y: 71, distance: 8.5
click at [946, 75] on input "Physical Paddock 1" at bounding box center [1005, 70] width 353 height 27
type input "P"
type input "r"
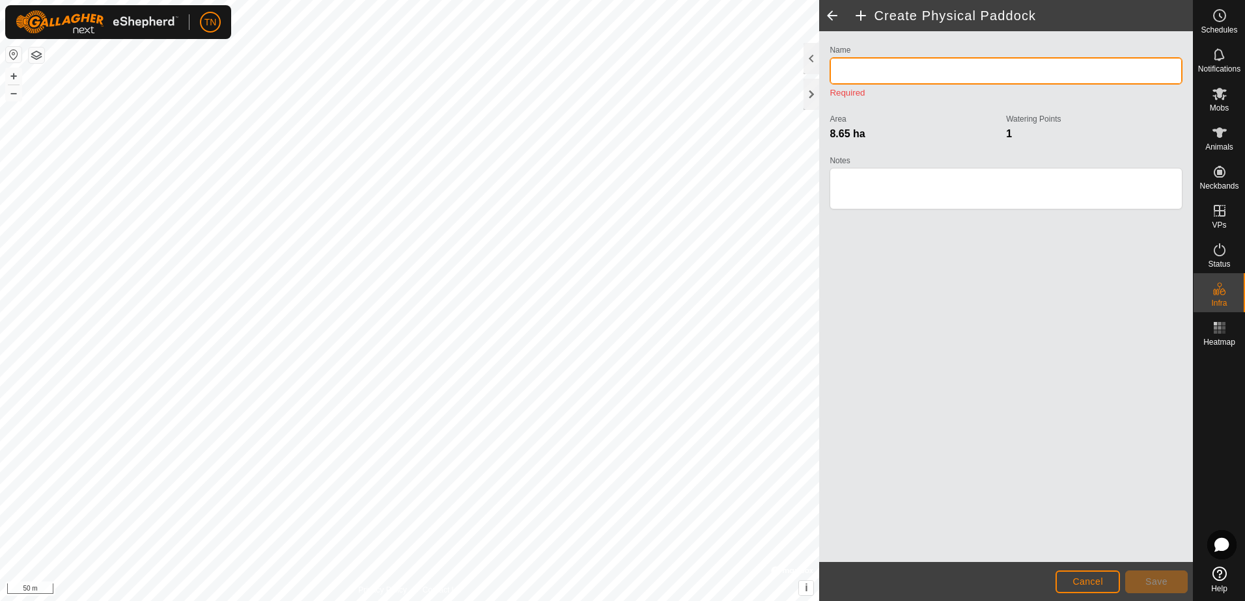
type input "P"
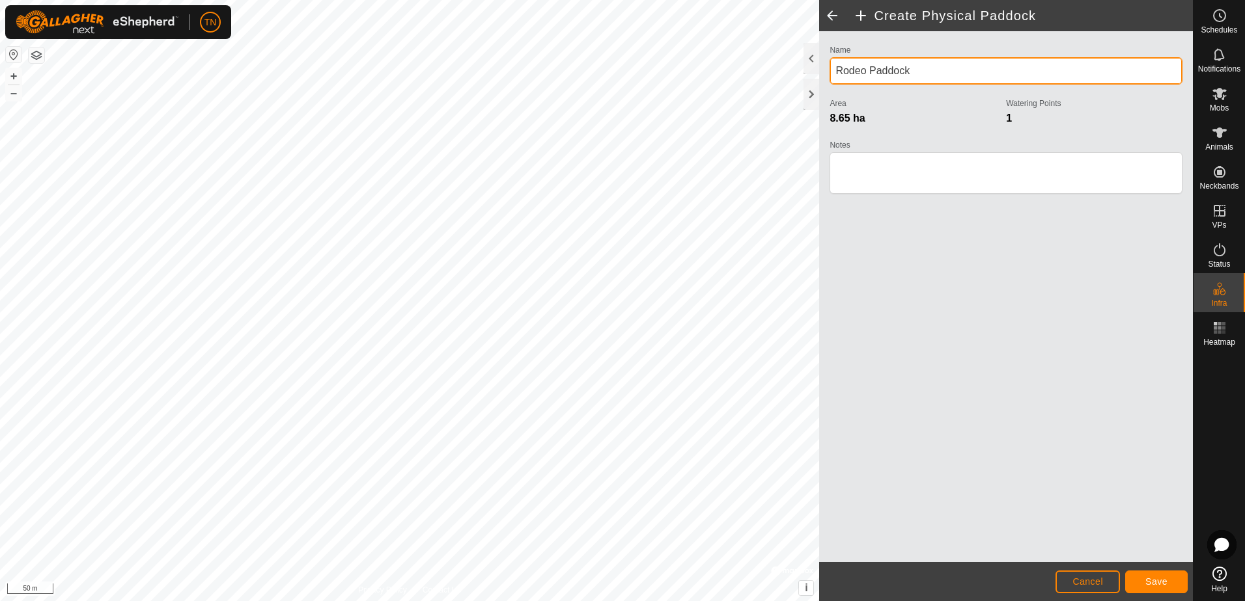
type input "Rodeo Paddock"
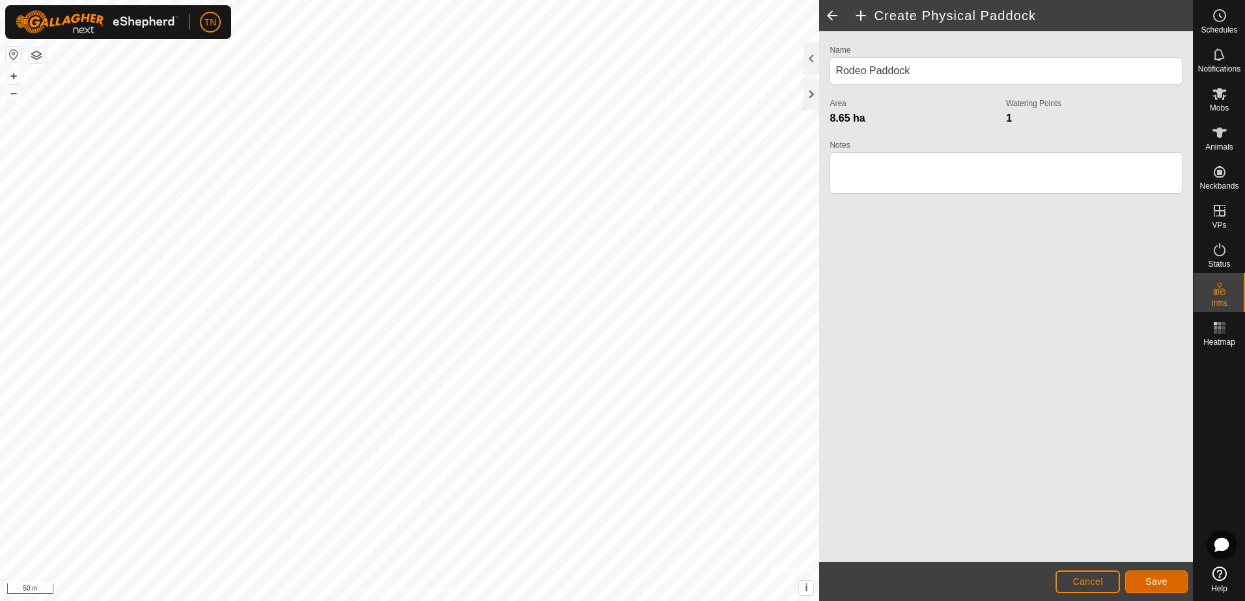
click at [1151, 587] on span "Save" at bounding box center [1156, 582] width 22 height 10
